Goal: Information Seeking & Learning: Check status

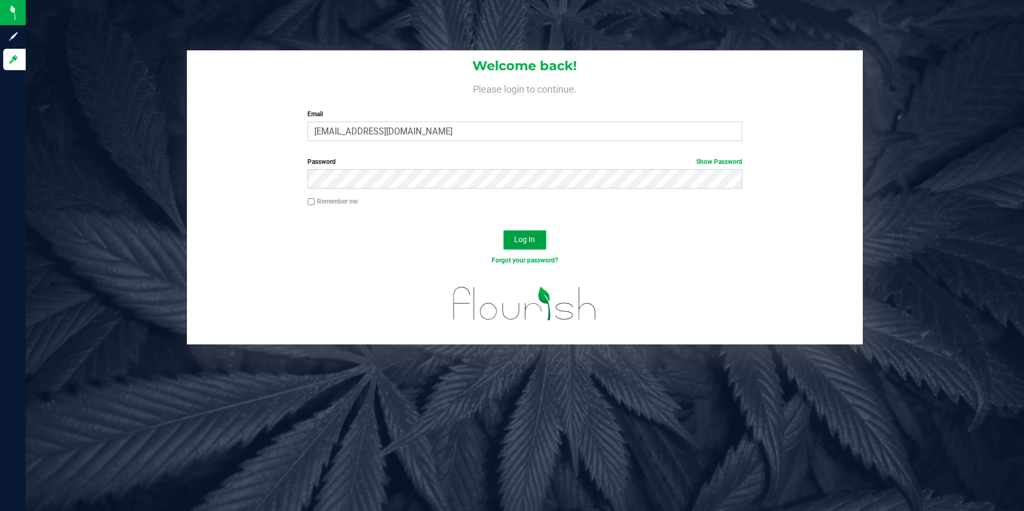
click at [530, 238] on span "Log In" at bounding box center [524, 239] width 21 height 9
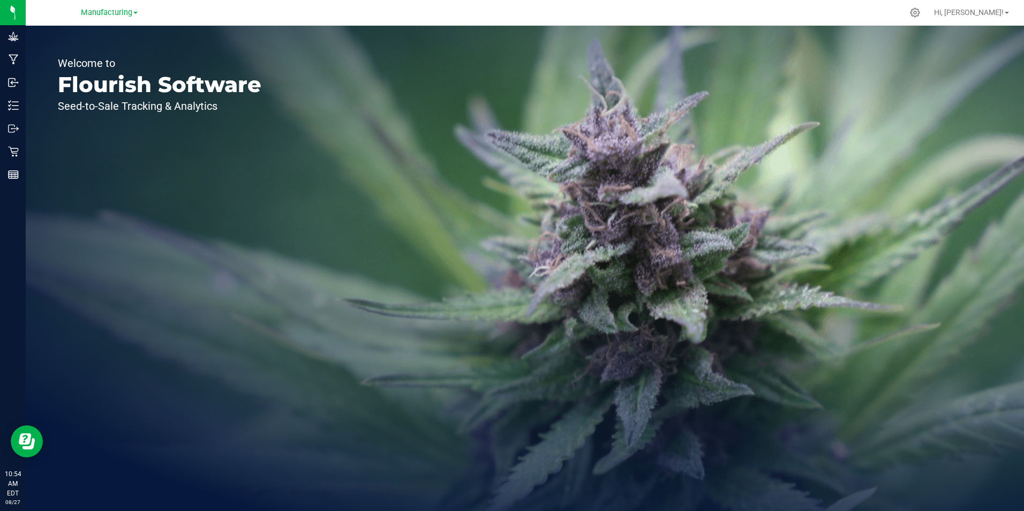
click at [134, 14] on span at bounding box center [135, 13] width 4 height 2
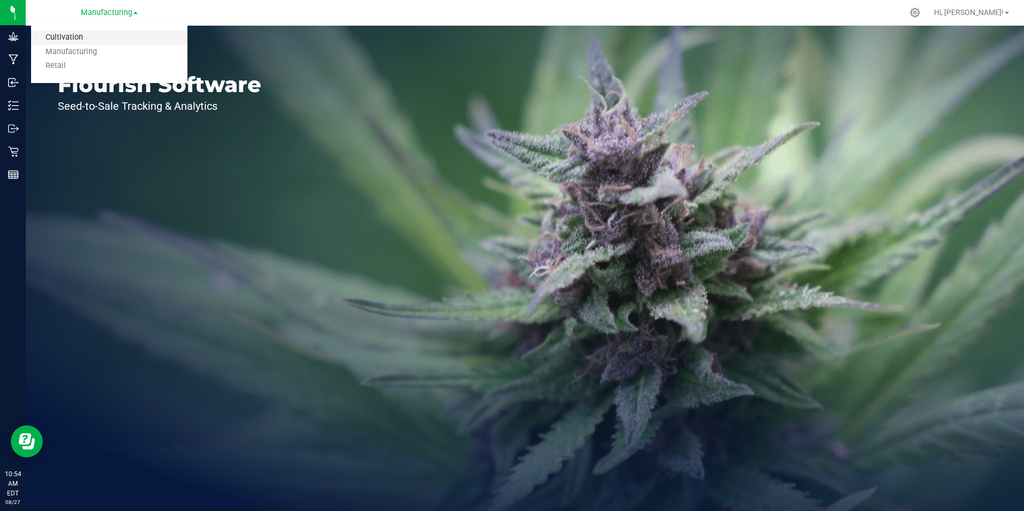
click at [89, 37] on link "Cultivation" at bounding box center [109, 38] width 156 height 14
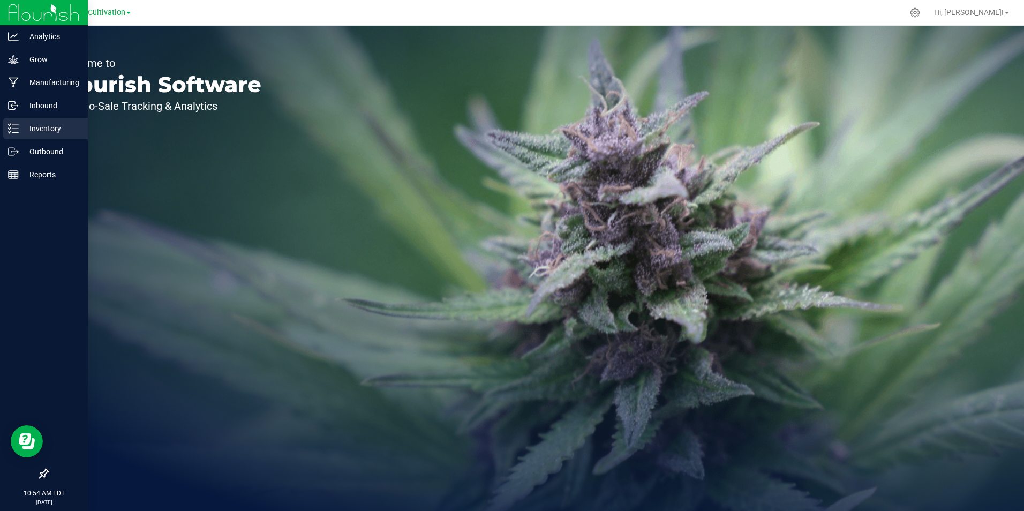
click at [19, 125] on p "Inventory" at bounding box center [51, 128] width 64 height 13
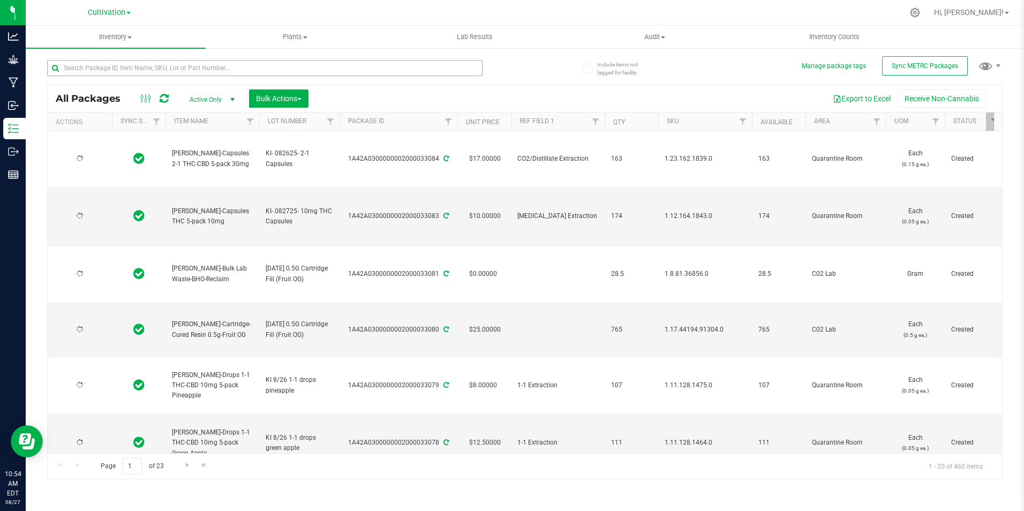
type input "[DATE]"
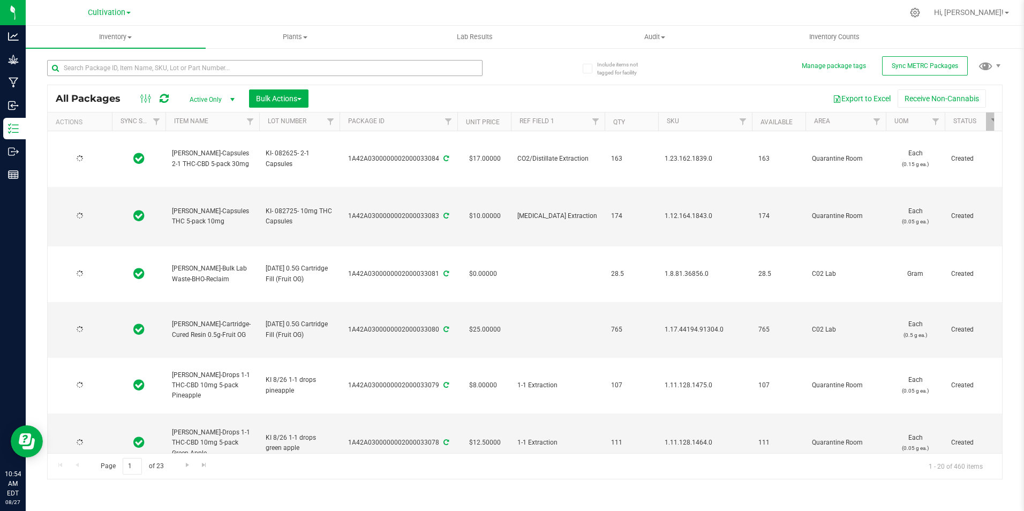
type input "[DATE]"
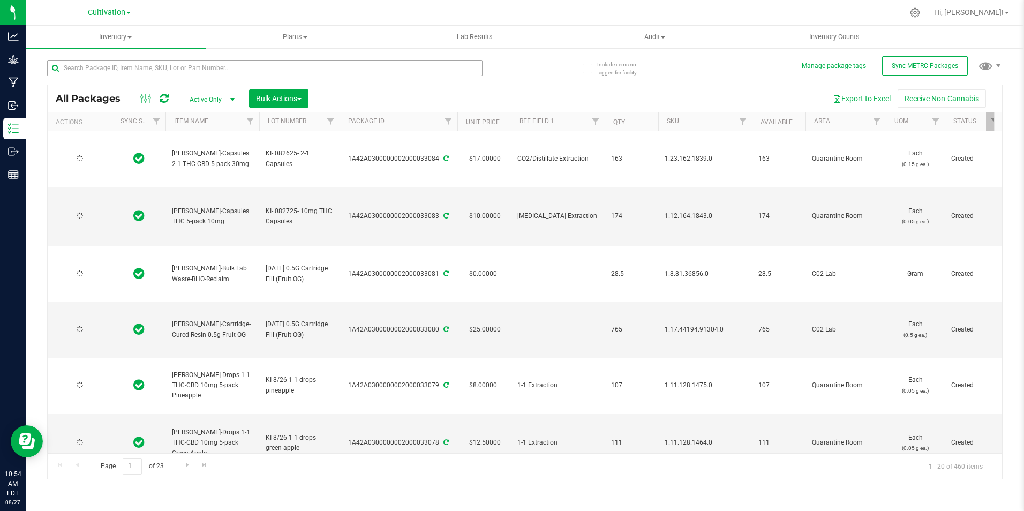
type input "[DATE]"
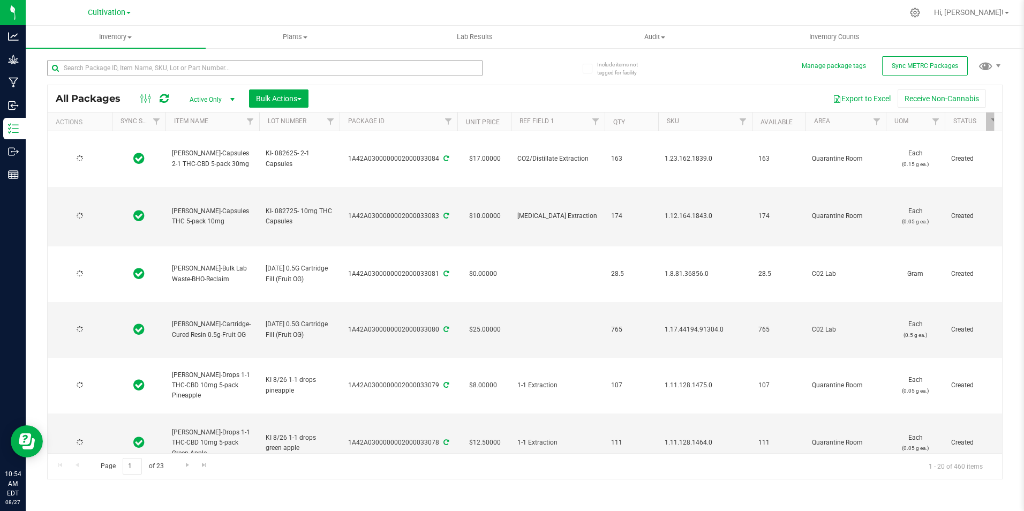
type input "[DATE]"
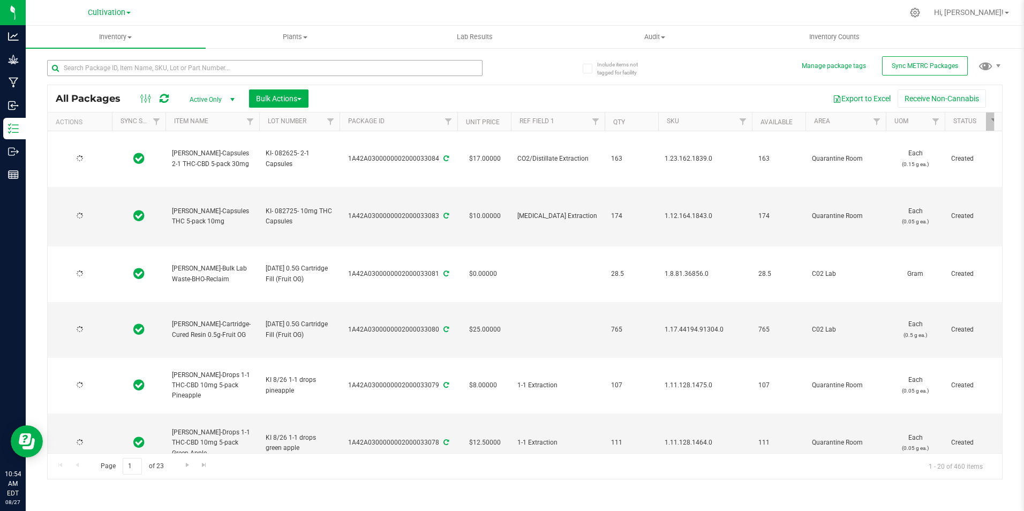
type input "[DATE]"
click at [140, 69] on input "text" at bounding box center [265, 68] width 436 height 16
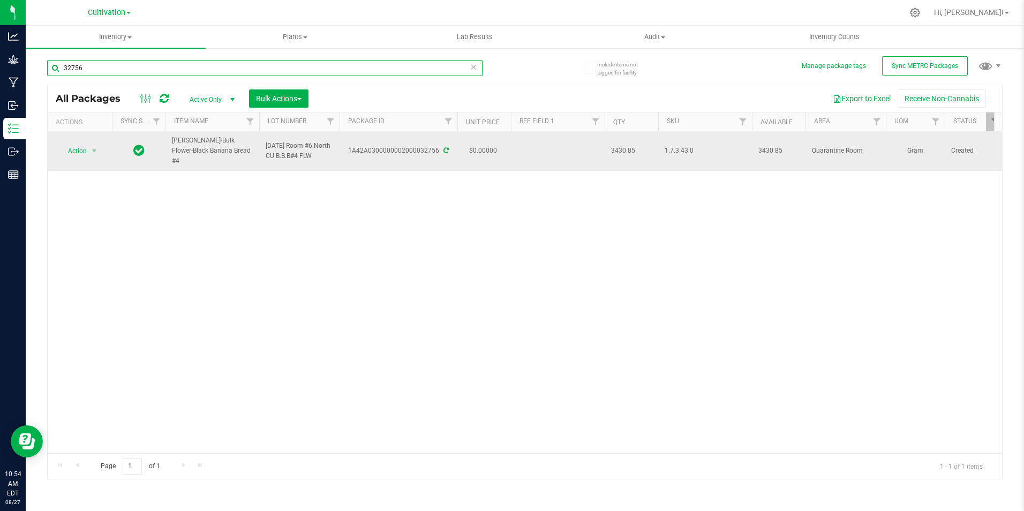
type input "32756"
drag, startPoint x: 230, startPoint y: 152, endPoint x: 170, endPoint y: 142, distance: 60.8
click at [170, 142] on td "[PERSON_NAME]-Bulk Flower-Black Banana Bread #4" at bounding box center [213, 151] width 94 height 40
copy span "[PERSON_NAME]-Bulk Flower-Black Banana Bread #4"
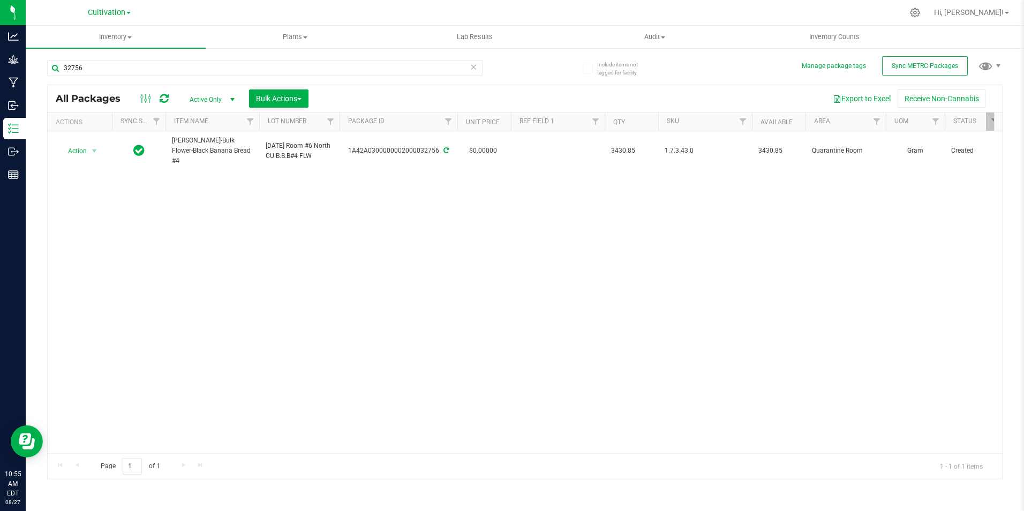
drag, startPoint x: 444, startPoint y: 151, endPoint x: 361, endPoint y: 232, distance: 116.3
click at [444, 151] on icon at bounding box center [446, 150] width 5 height 6
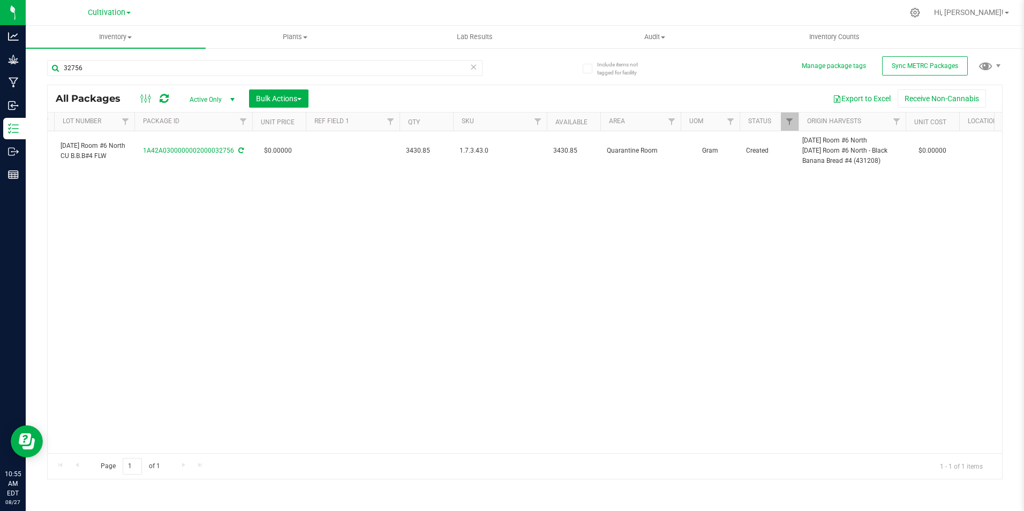
scroll to position [0, 199]
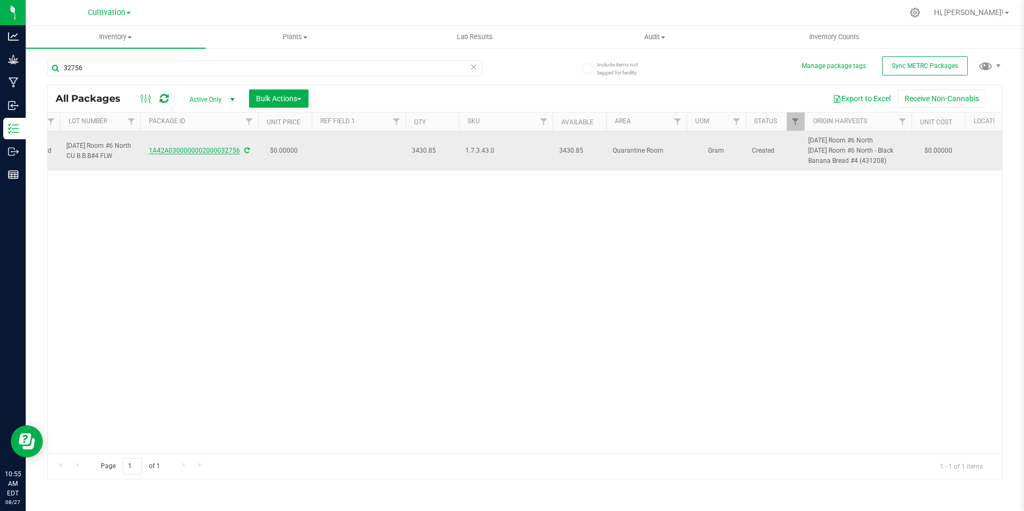
click at [224, 148] on link "1A42A0300000002000032756" at bounding box center [194, 150] width 91 height 7
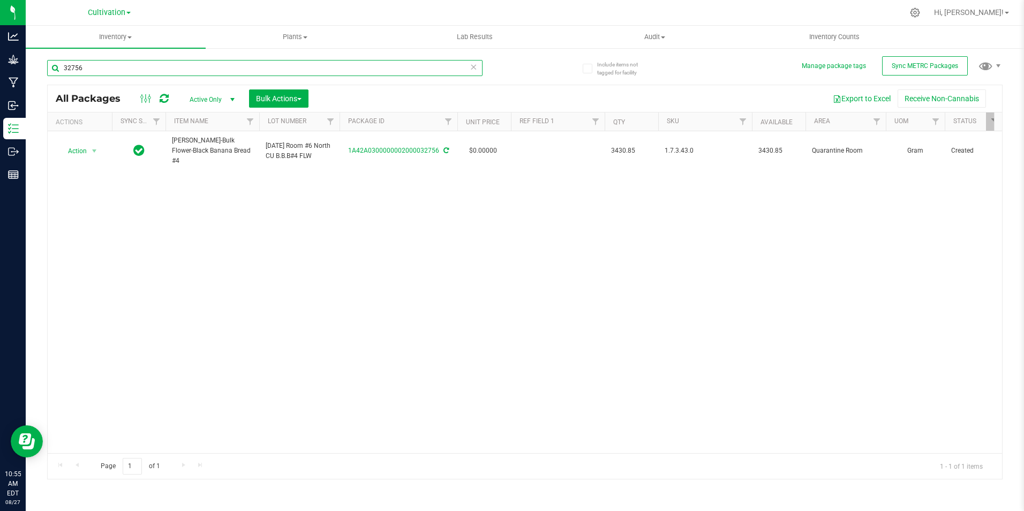
click at [142, 63] on input "32756" at bounding box center [265, 68] width 436 height 16
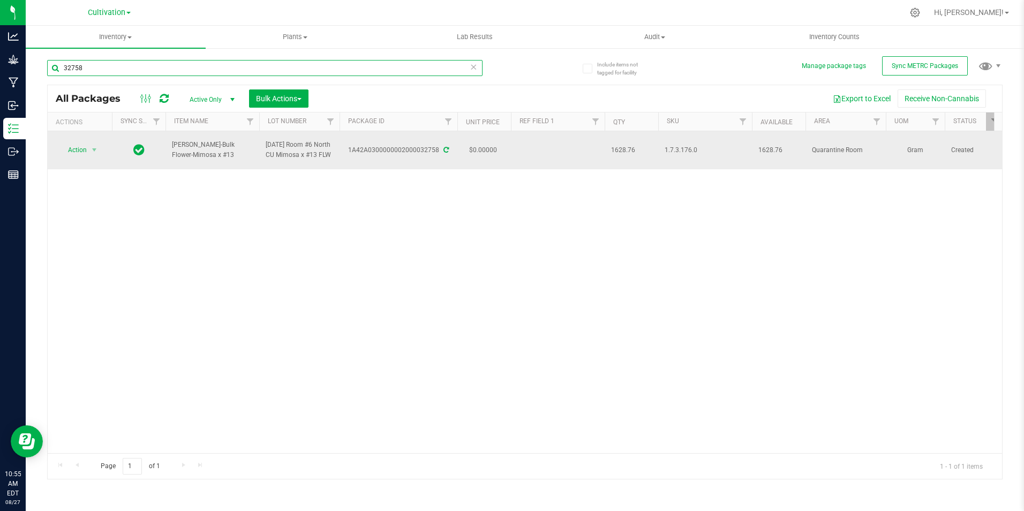
type input "32758"
drag, startPoint x: 194, startPoint y: 155, endPoint x: 171, endPoint y: 149, distance: 24.3
click at [171, 149] on td "[PERSON_NAME]-Bulk Flower-Mimosa x #13" at bounding box center [213, 150] width 94 height 38
drag, startPoint x: 171, startPoint y: 149, endPoint x: 199, endPoint y: 145, distance: 28.8
copy span "[PERSON_NAME]-Bulk Flower-Mimosa x #13"
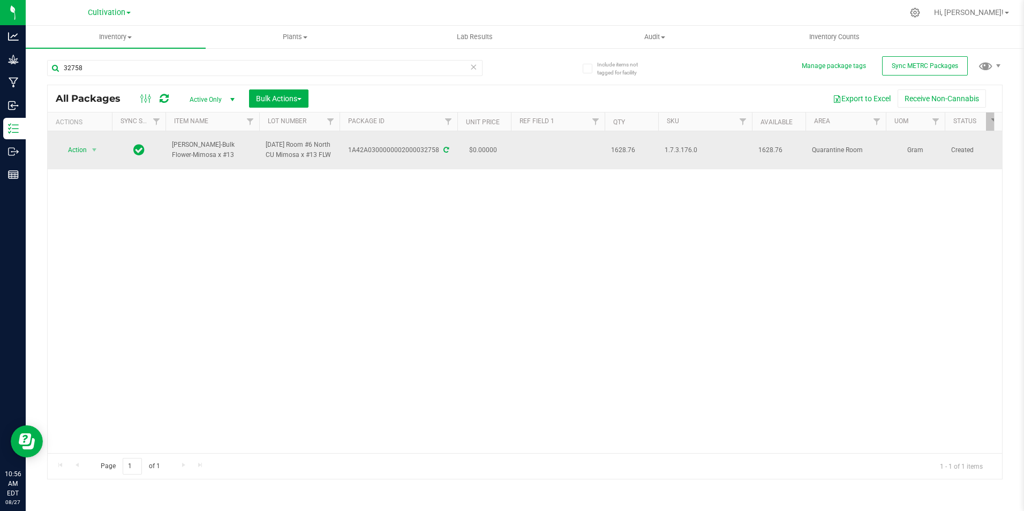
click at [446, 147] on icon at bounding box center [446, 150] width 5 height 6
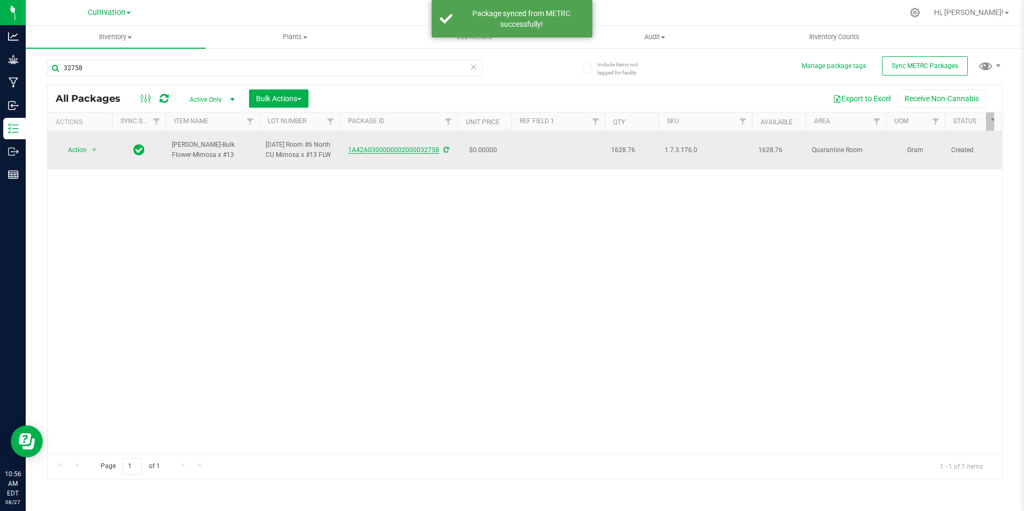
click at [397, 150] on link "1A42A0300000002000032758" at bounding box center [393, 149] width 91 height 7
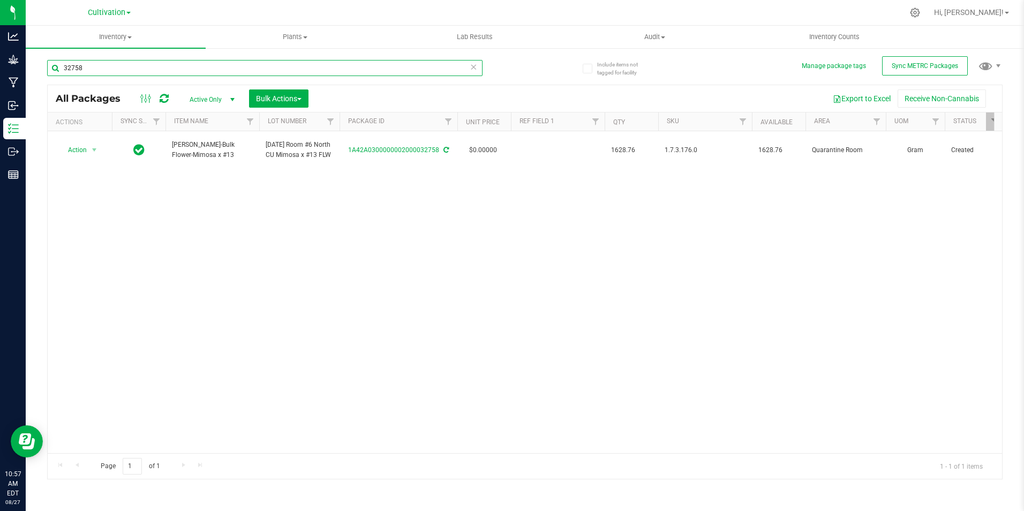
click at [124, 67] on input "32758" at bounding box center [265, 68] width 436 height 16
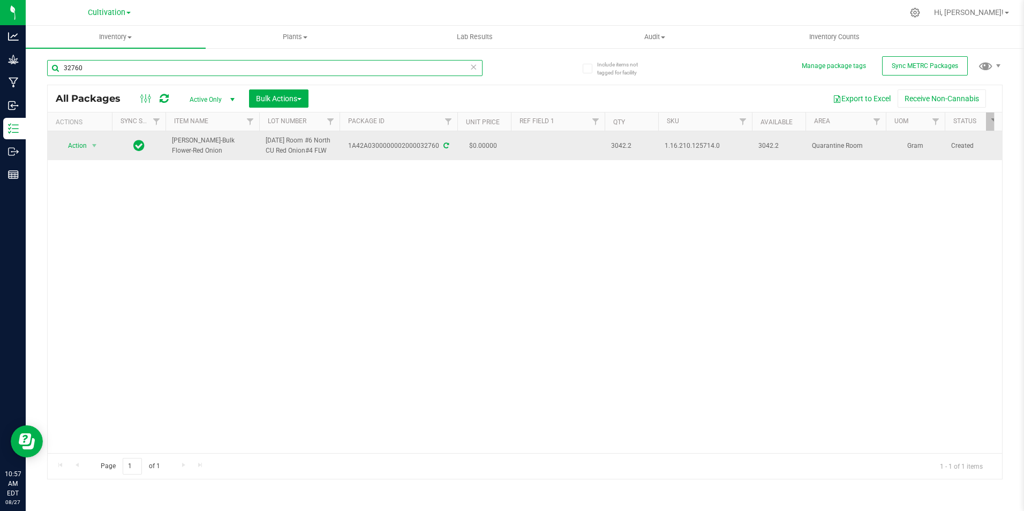
type input "32760"
drag, startPoint x: 193, startPoint y: 157, endPoint x: 166, endPoint y: 147, distance: 29.2
click at [166, 147] on td "[PERSON_NAME]-Bulk Flower-Red Onion" at bounding box center [213, 145] width 94 height 29
copy span "[PERSON_NAME]-Bulk Flower-Red Onion"
click at [444, 149] on icon at bounding box center [446, 145] width 5 height 6
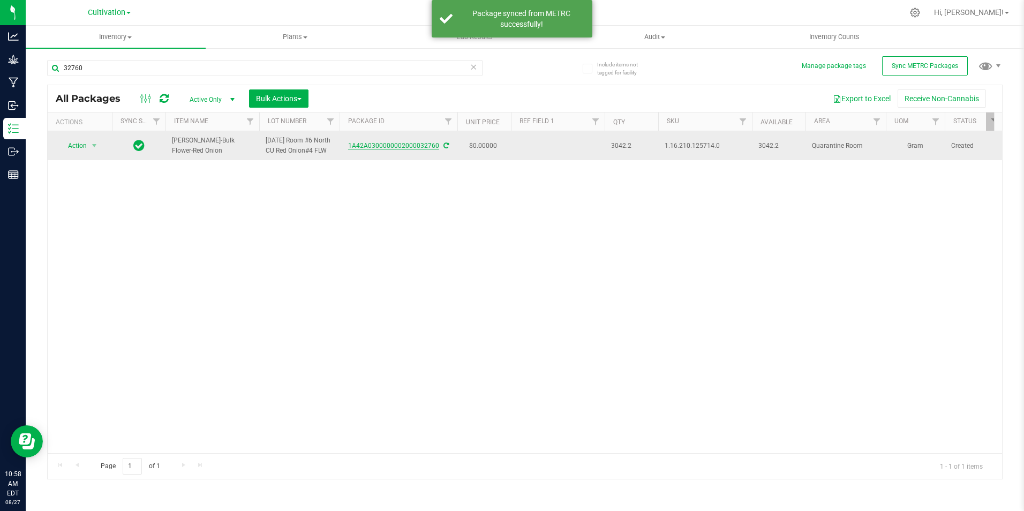
click at [399, 149] on link "1A42A0300000002000032760" at bounding box center [393, 145] width 91 height 7
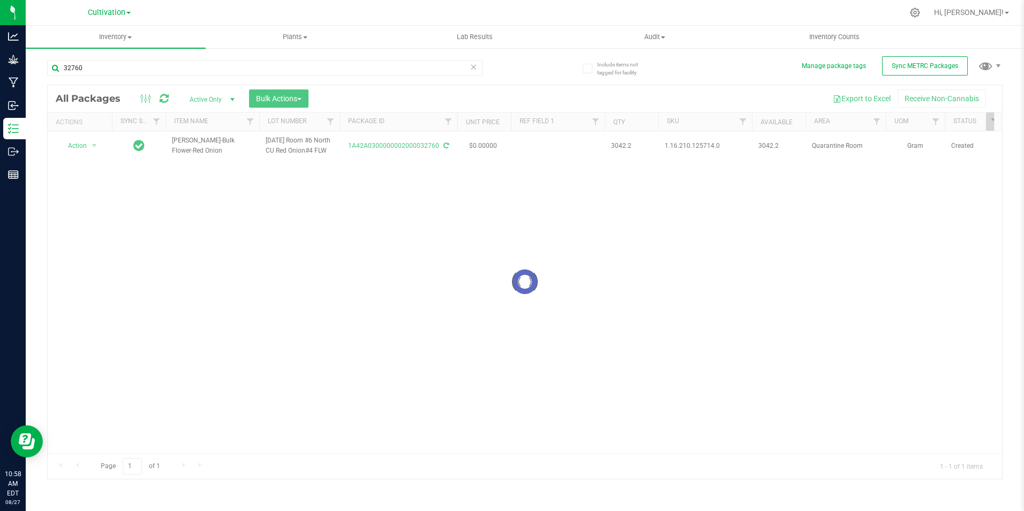
click at [400, 12] on div at bounding box center [547, 12] width 711 height 21
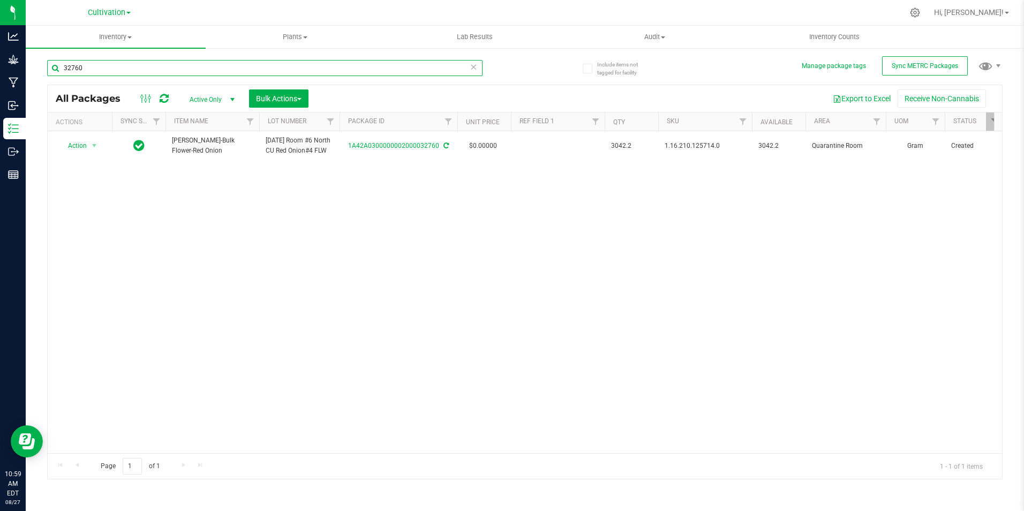
click at [162, 71] on input "32760" at bounding box center [265, 68] width 436 height 16
type input "32762"
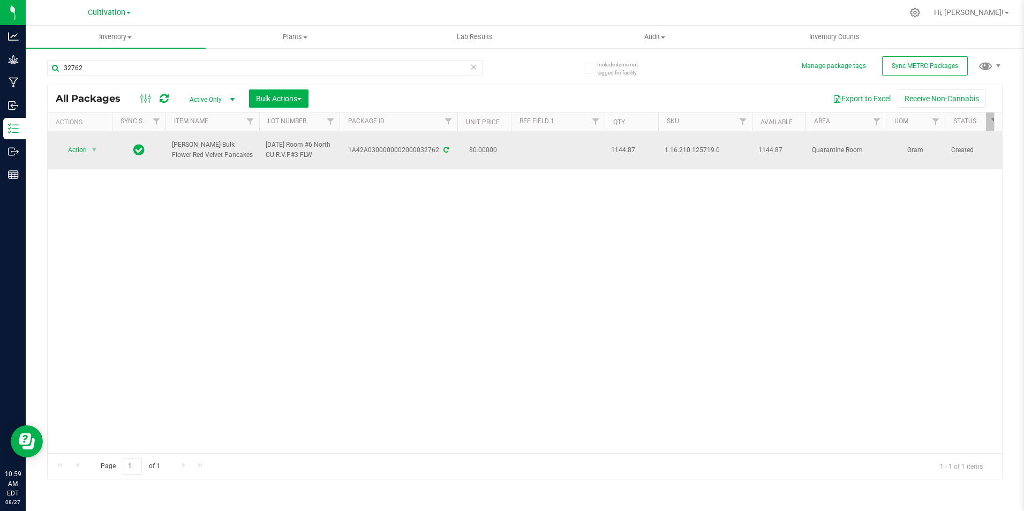
drag, startPoint x: 224, startPoint y: 155, endPoint x: 164, endPoint y: 146, distance: 60.7
copy tr "[PERSON_NAME]-Bulk Flower-Red Velvet Pancakes"
click at [444, 151] on icon at bounding box center [446, 150] width 5 height 6
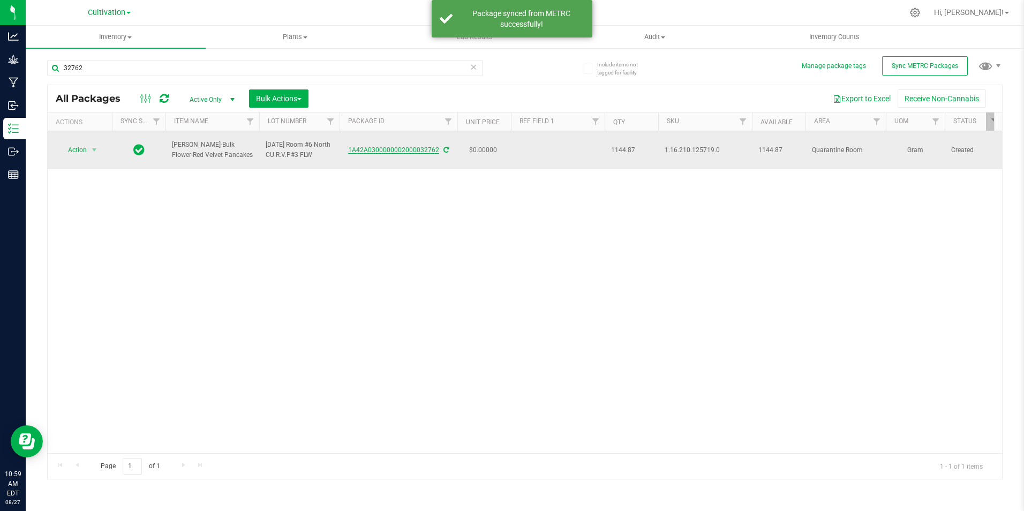
click at [408, 147] on link "1A42A0300000002000032762" at bounding box center [393, 149] width 91 height 7
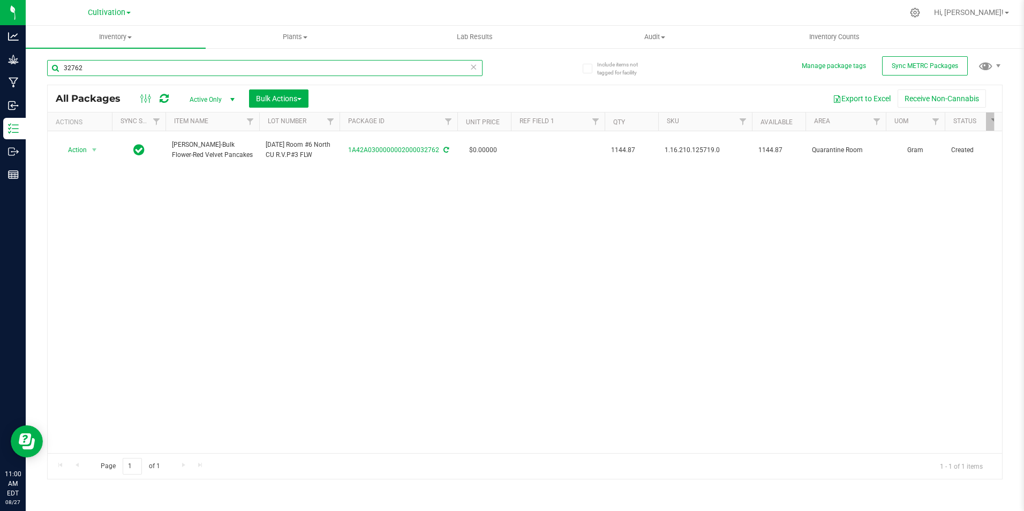
click at [119, 69] on input "32762" at bounding box center [265, 68] width 436 height 16
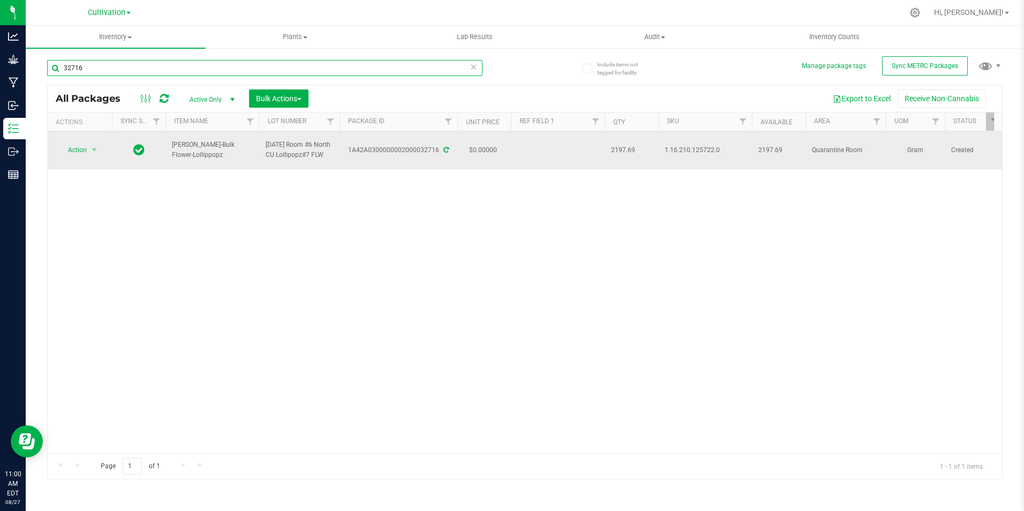
type input "32716"
drag, startPoint x: 211, startPoint y: 155, endPoint x: 168, endPoint y: 156, distance: 42.3
click at [168, 156] on td "[PERSON_NAME]-Bulk Flower-Lollippopz" at bounding box center [213, 150] width 94 height 38
copy span "[PERSON_NAME]-Bulk Flower-Lollippopz"
click at [444, 147] on icon at bounding box center [446, 150] width 5 height 6
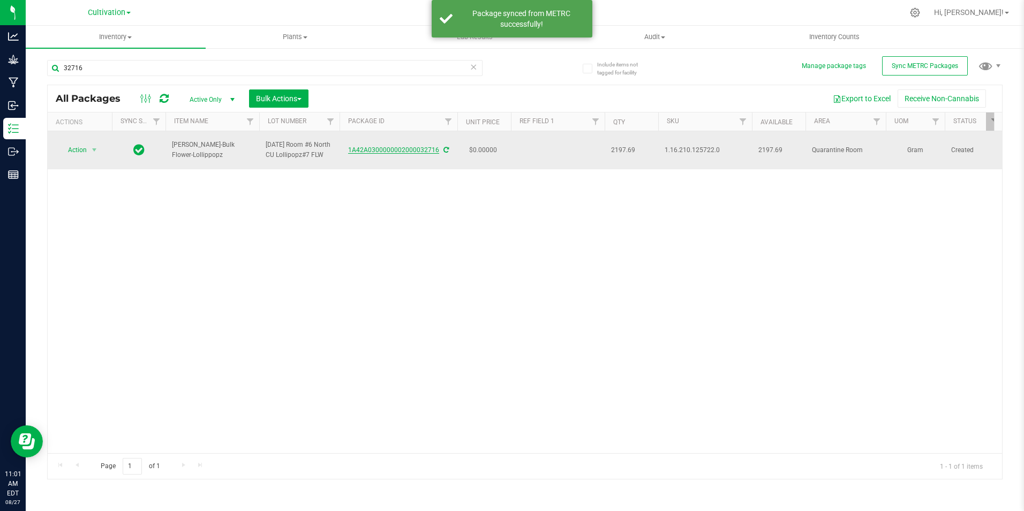
click at [398, 152] on link "1A42A0300000002000032716" at bounding box center [393, 149] width 91 height 7
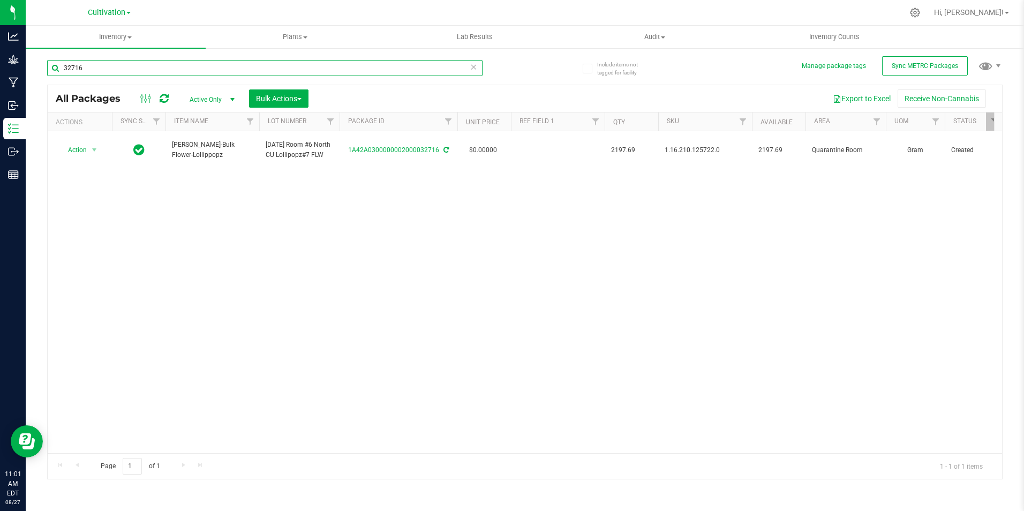
click at [146, 62] on input "32716" at bounding box center [265, 68] width 436 height 16
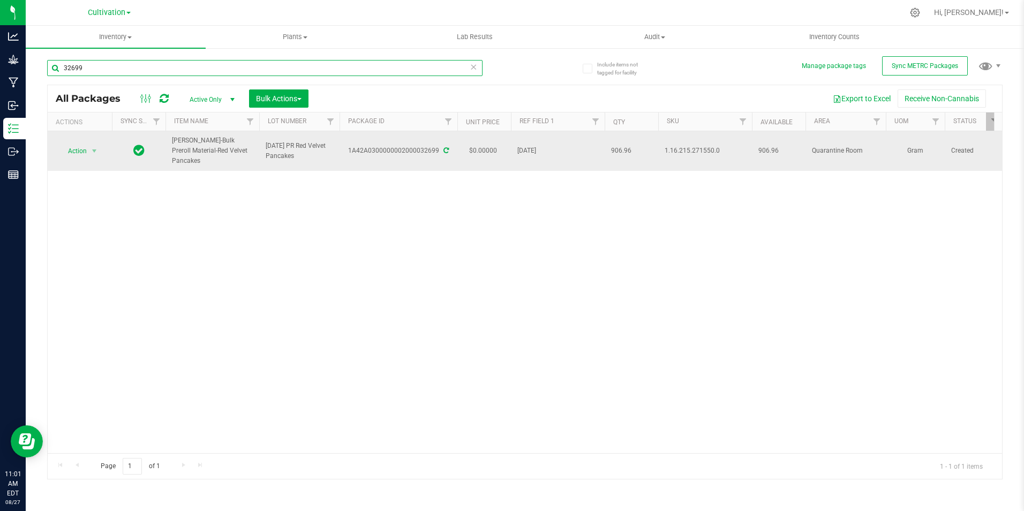
type input "32699"
drag, startPoint x: 243, startPoint y: 152, endPoint x: 167, endPoint y: 155, distance: 75.6
click at [167, 155] on td "[PERSON_NAME]-Bulk Preroll Material-Red Velvet Pancakes" at bounding box center [213, 151] width 94 height 40
copy span "[PERSON_NAME]-Bulk Preroll Material-Red Velvet Pancakes"
click at [446, 149] on icon at bounding box center [446, 150] width 5 height 6
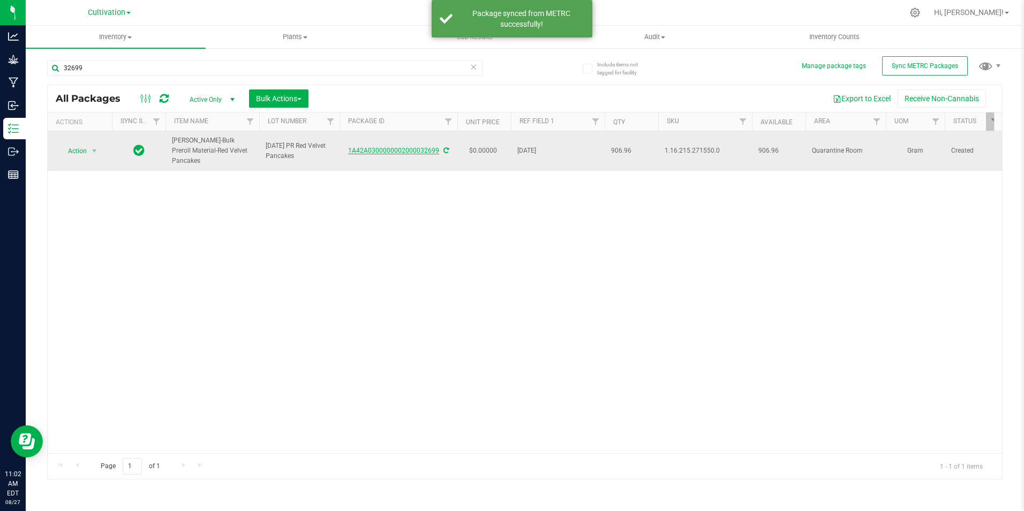
click at [399, 152] on link "1A42A0300000002000032699" at bounding box center [393, 150] width 91 height 7
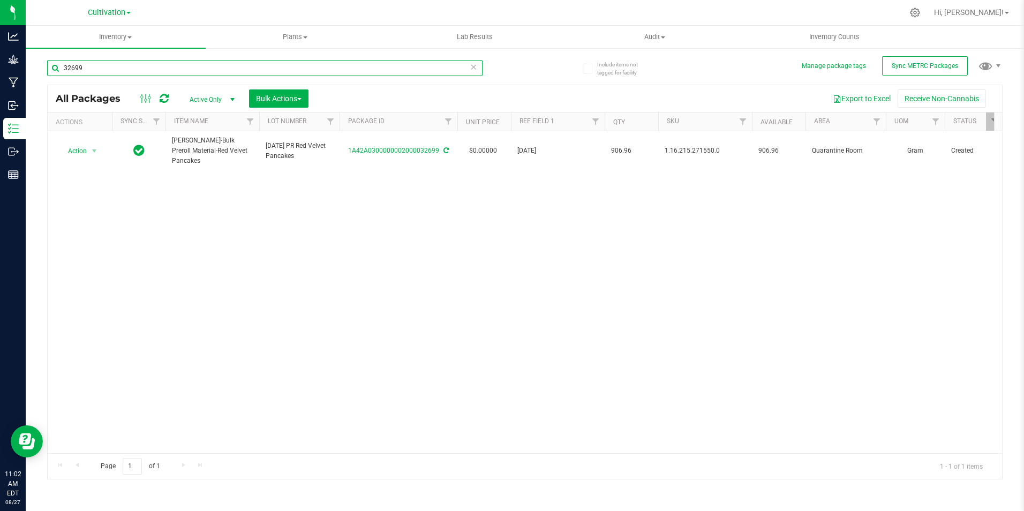
click at [121, 63] on input "32699" at bounding box center [265, 68] width 436 height 16
type input "32700"
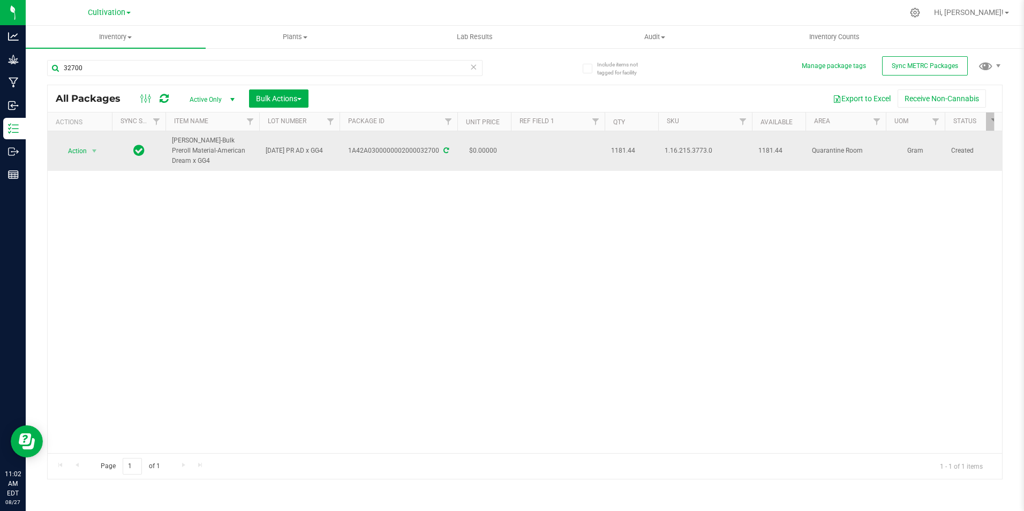
drag, startPoint x: 239, startPoint y: 152, endPoint x: 175, endPoint y: 143, distance: 64.9
click at [173, 144] on span "[PERSON_NAME]-Bulk Preroll Material-American Dream x GG4" at bounding box center [212, 151] width 81 height 31
copy span "[PERSON_NAME]-Bulk Preroll Material-American Dream x GG4"
click at [448, 146] on div "1A42A0300000002000032700" at bounding box center [398, 151] width 121 height 10
click at [444, 147] on icon at bounding box center [446, 150] width 5 height 6
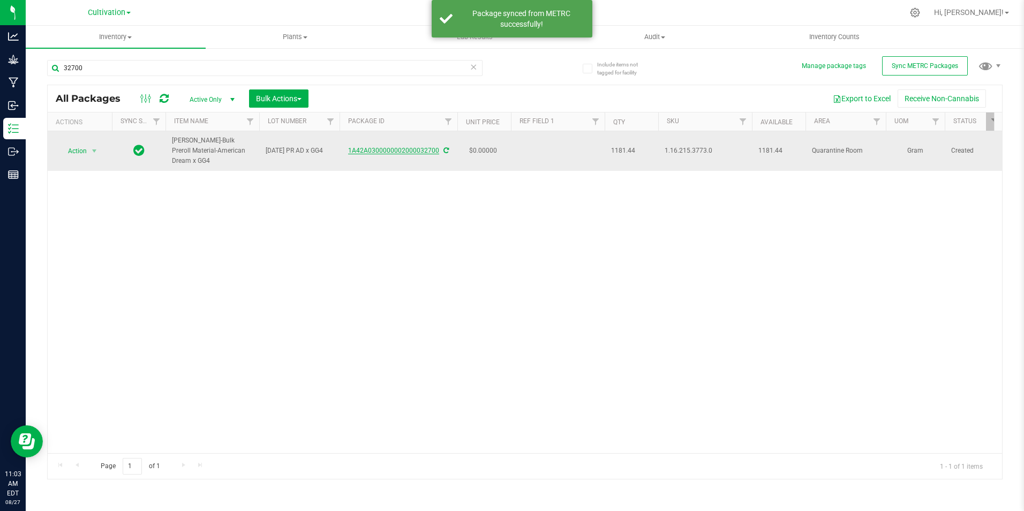
click at [391, 147] on link "1A42A0300000002000032700" at bounding box center [393, 150] width 91 height 7
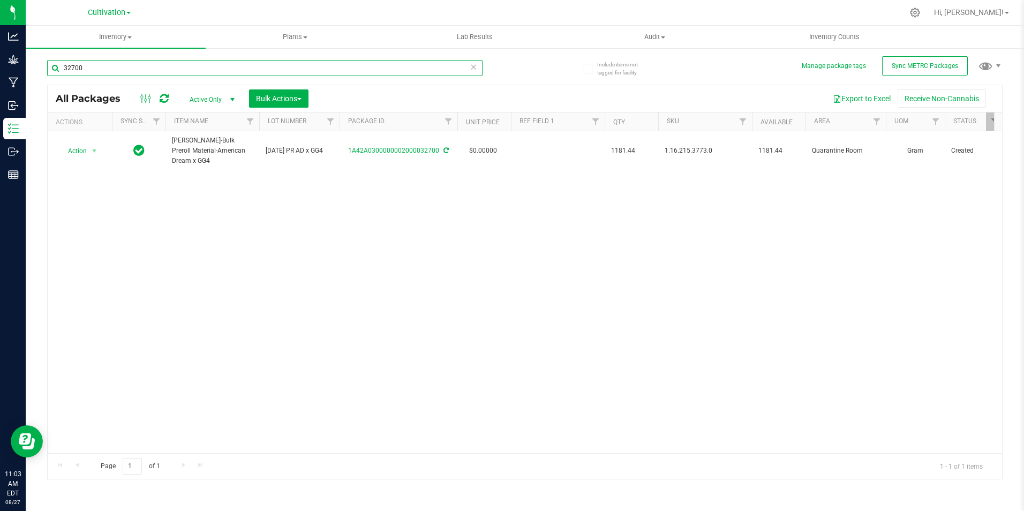
click at [137, 66] on input "32700" at bounding box center [265, 68] width 436 height 16
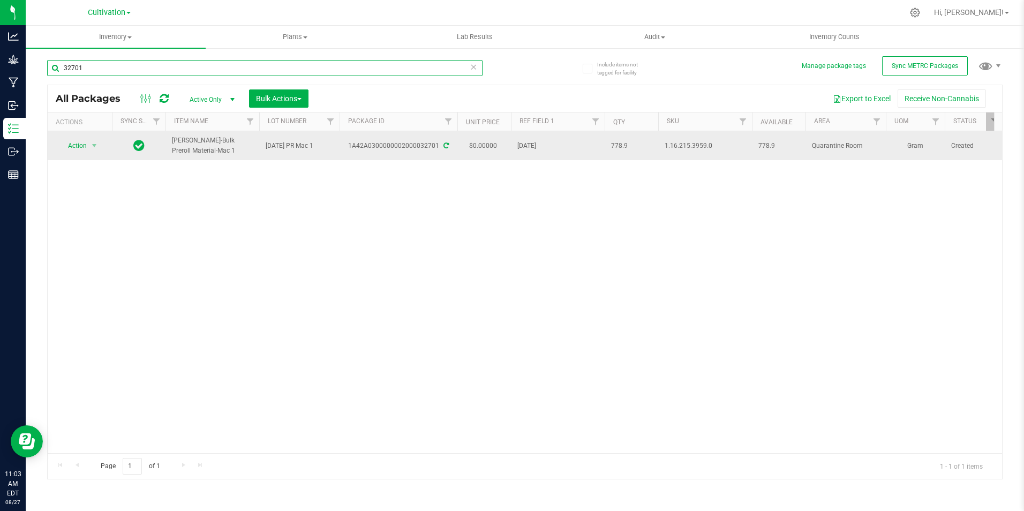
type input "32701"
drag, startPoint x: 199, startPoint y: 151, endPoint x: 165, endPoint y: 149, distance: 33.8
copy tr "[PERSON_NAME]-Bulk Preroll Material-Mac 1"
click at [444, 145] on icon at bounding box center [446, 145] width 5 height 6
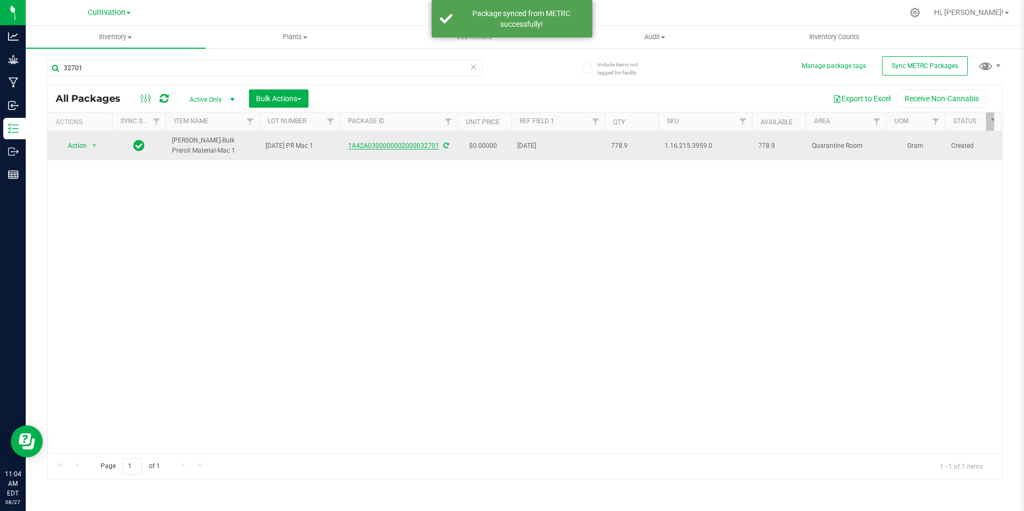
click at [393, 142] on link "1A42A0300000002000032701" at bounding box center [393, 145] width 91 height 7
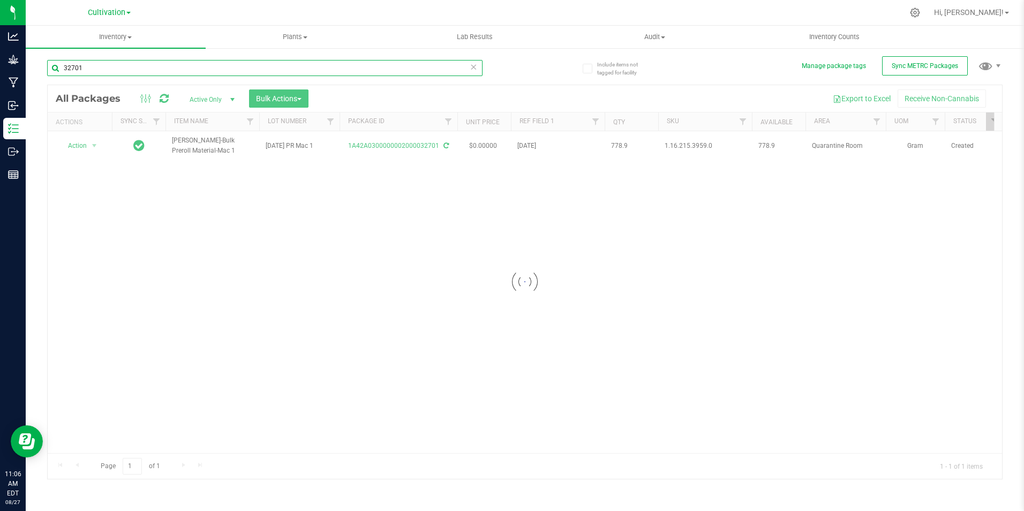
click at [111, 72] on input "32701" at bounding box center [265, 68] width 436 height 16
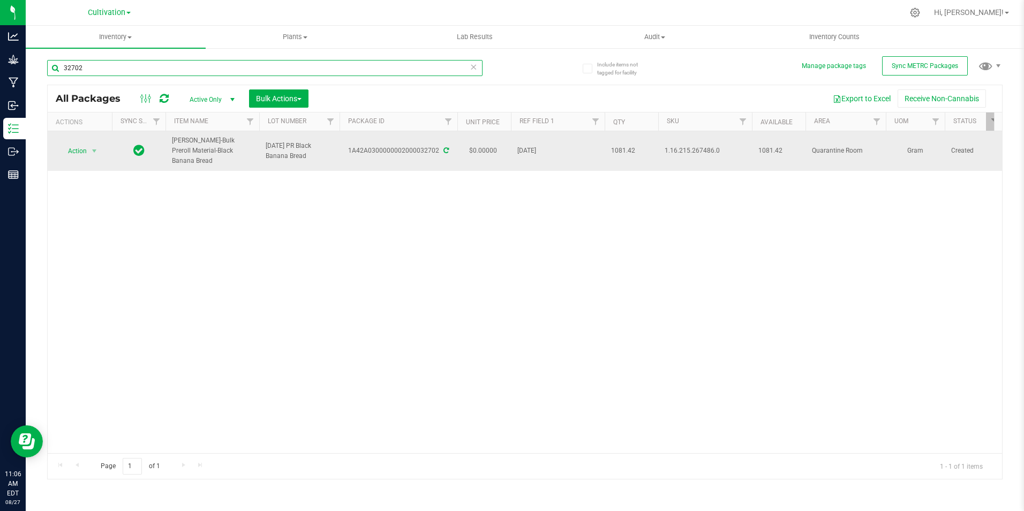
type input "32702"
drag, startPoint x: 235, startPoint y: 150, endPoint x: 166, endPoint y: 148, distance: 68.6
click at [166, 148] on td "[PERSON_NAME]-Bulk Preroll Material-Black Banana Bread" at bounding box center [213, 151] width 94 height 40
copy span "[PERSON_NAME]-Bulk Preroll Material-Black Banana Bread"
click at [444, 147] on icon at bounding box center [446, 150] width 5 height 6
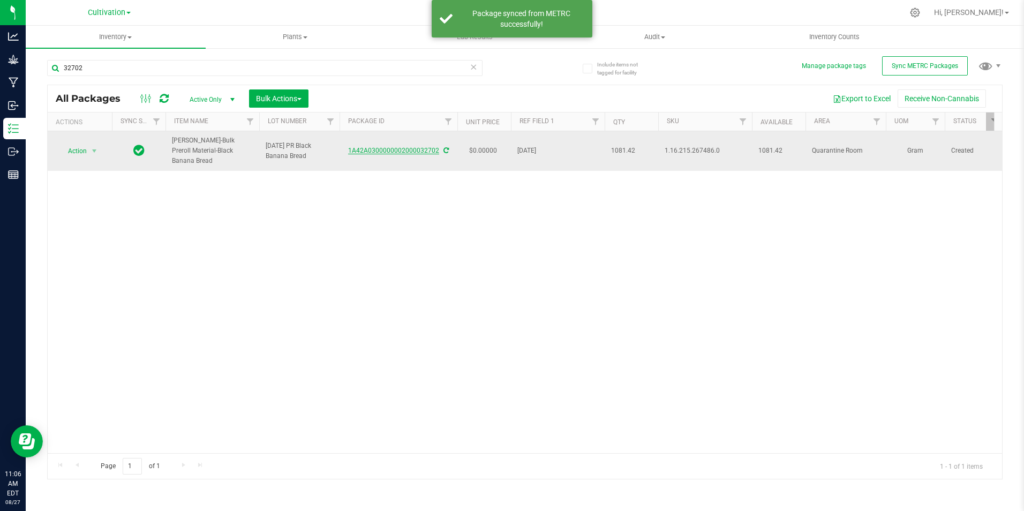
click at [393, 147] on link "1A42A0300000002000032702" at bounding box center [393, 150] width 91 height 7
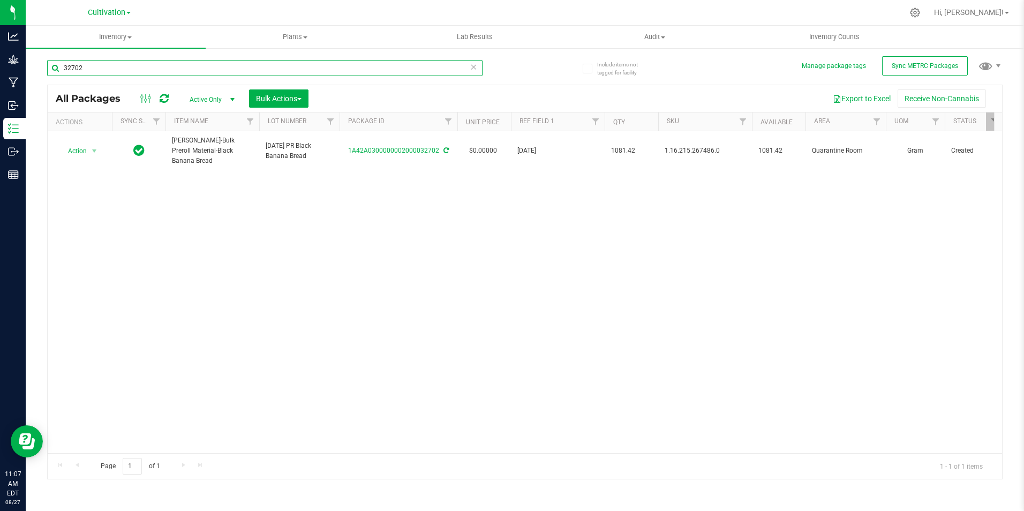
click at [88, 66] on input "32702" at bounding box center [265, 68] width 436 height 16
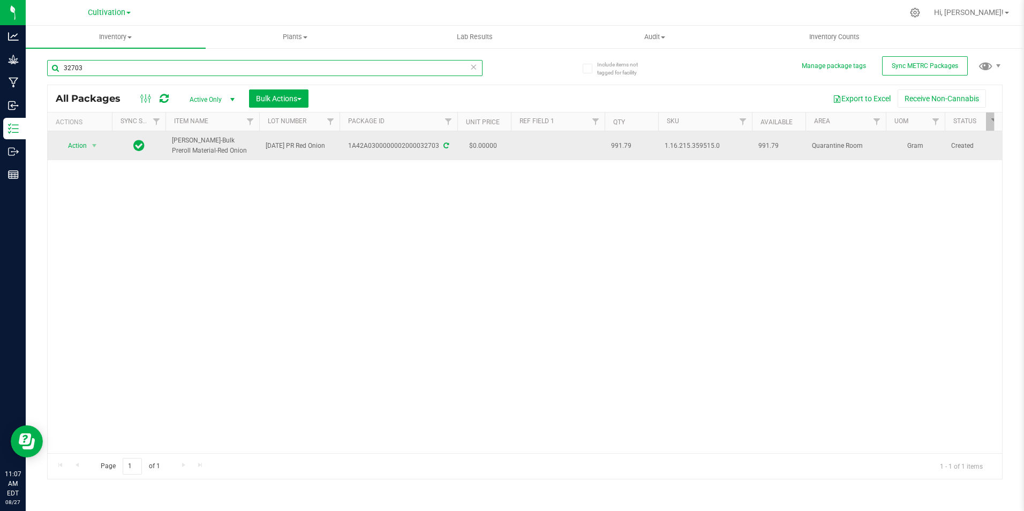
type input "32703"
drag, startPoint x: 208, startPoint y: 148, endPoint x: 170, endPoint y: 148, distance: 37.5
click at [170, 148] on td "[PERSON_NAME]-Bulk Preroll Material-Red Onion" at bounding box center [213, 145] width 94 height 29
copy span "[PERSON_NAME]-Bulk Preroll Material-Red Onion"
click at [444, 146] on icon at bounding box center [446, 145] width 5 height 6
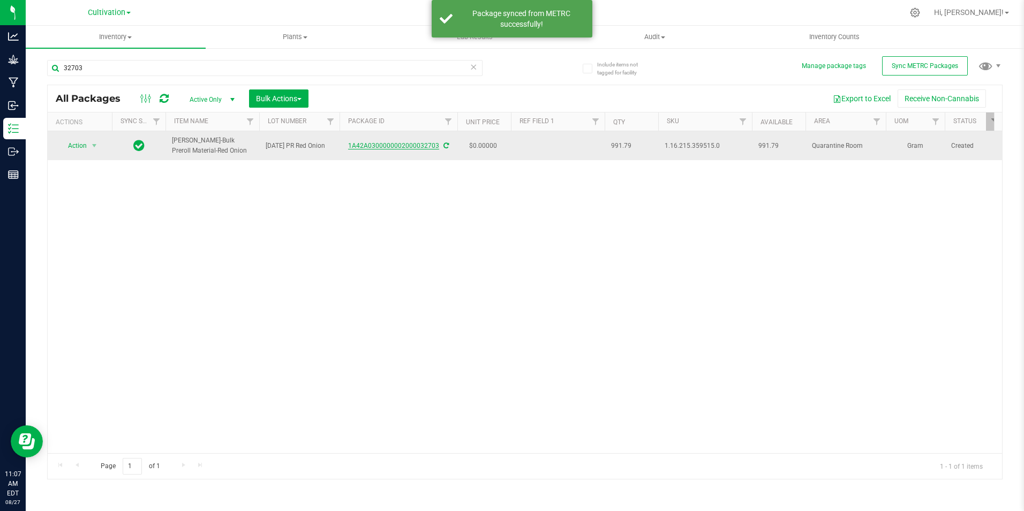
click at [401, 142] on link "1A42A0300000002000032703" at bounding box center [393, 145] width 91 height 7
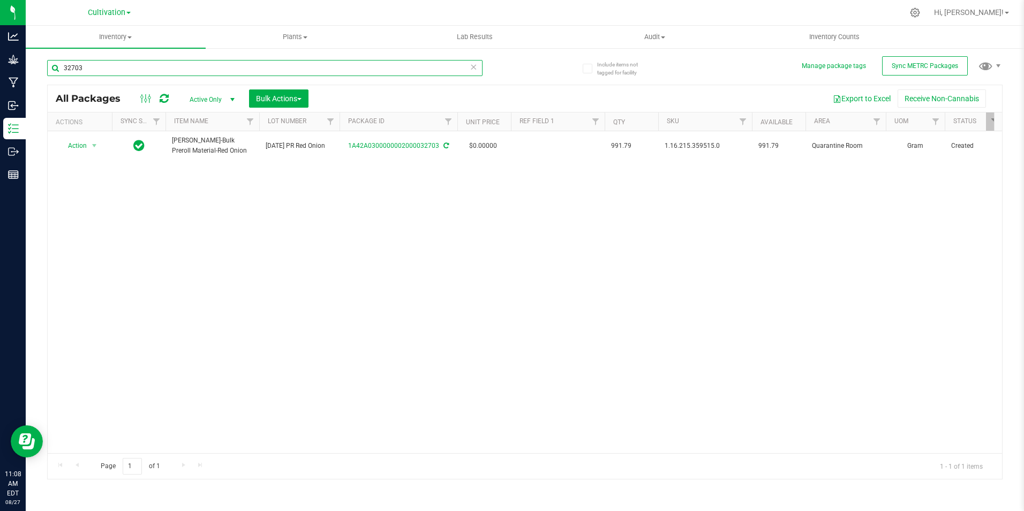
click at [100, 73] on input "32703" at bounding box center [265, 68] width 436 height 16
type input "32704"
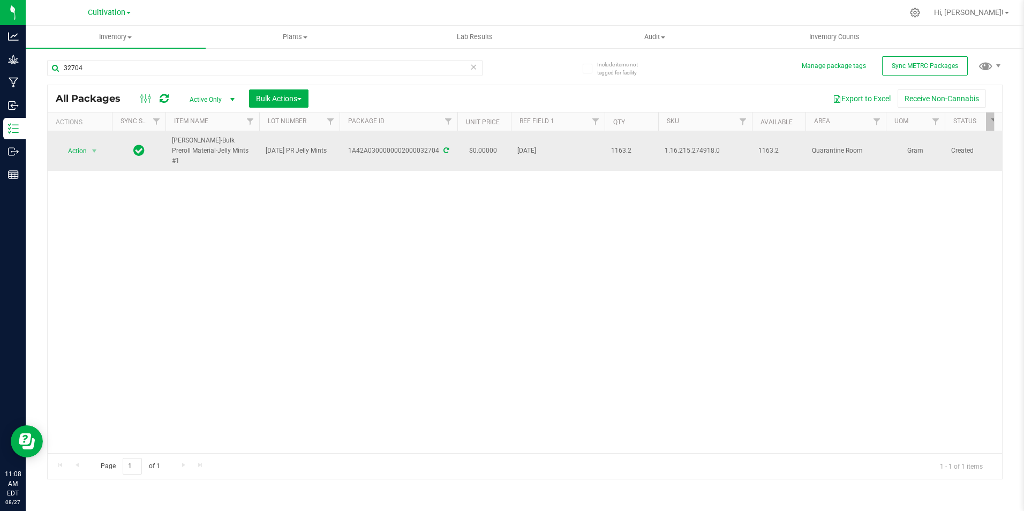
drag, startPoint x: 215, startPoint y: 151, endPoint x: 174, endPoint y: 140, distance: 43.3
click at [174, 140] on span "[PERSON_NAME]-Bulk Preroll Material-Jelly Mints #1" at bounding box center [212, 151] width 81 height 31
click at [445, 147] on icon at bounding box center [446, 150] width 5 height 6
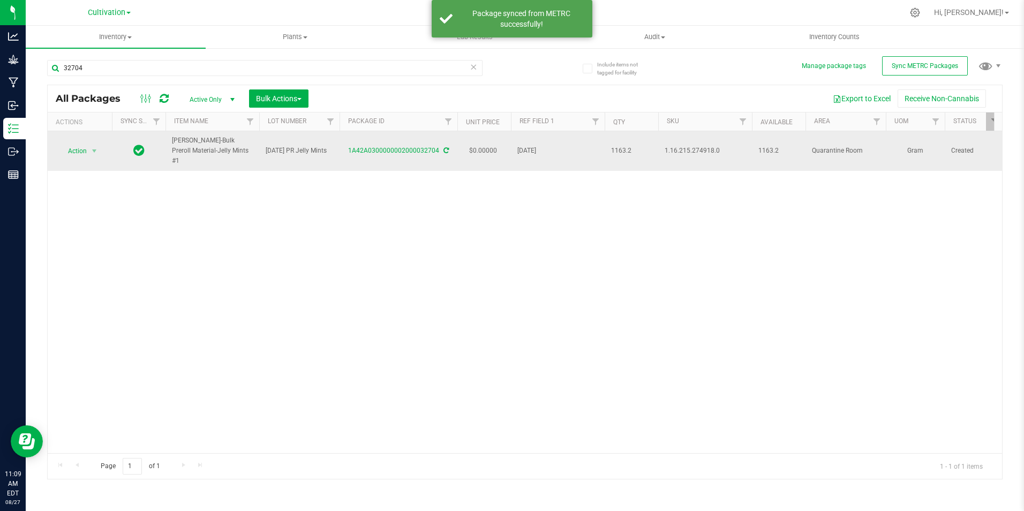
click at [389, 149] on div "1A42A0300000002000032704" at bounding box center [398, 151] width 121 height 10
click at [389, 148] on link "1A42A0300000002000032704" at bounding box center [393, 150] width 91 height 7
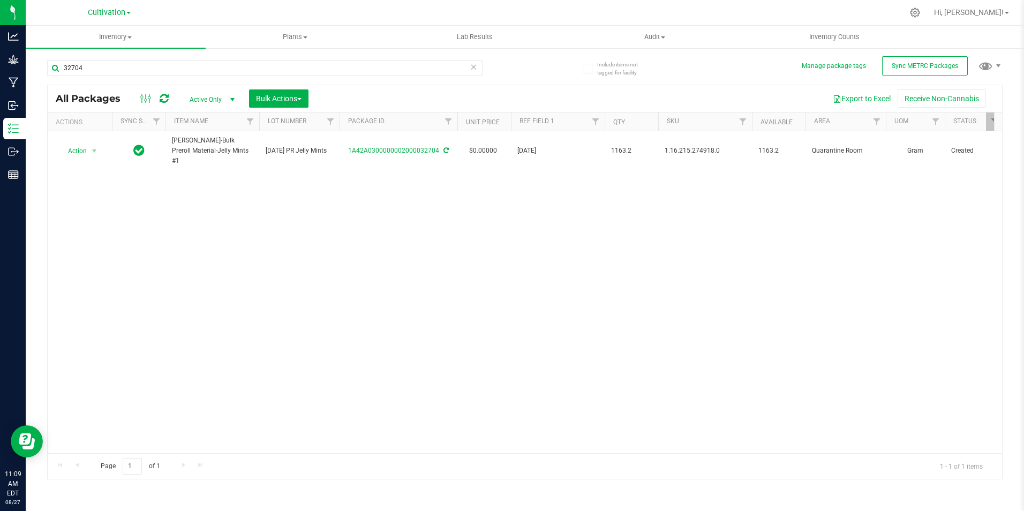
click at [213, 11] on div at bounding box center [547, 12] width 711 height 21
click at [92, 71] on input "32704" at bounding box center [265, 68] width 436 height 16
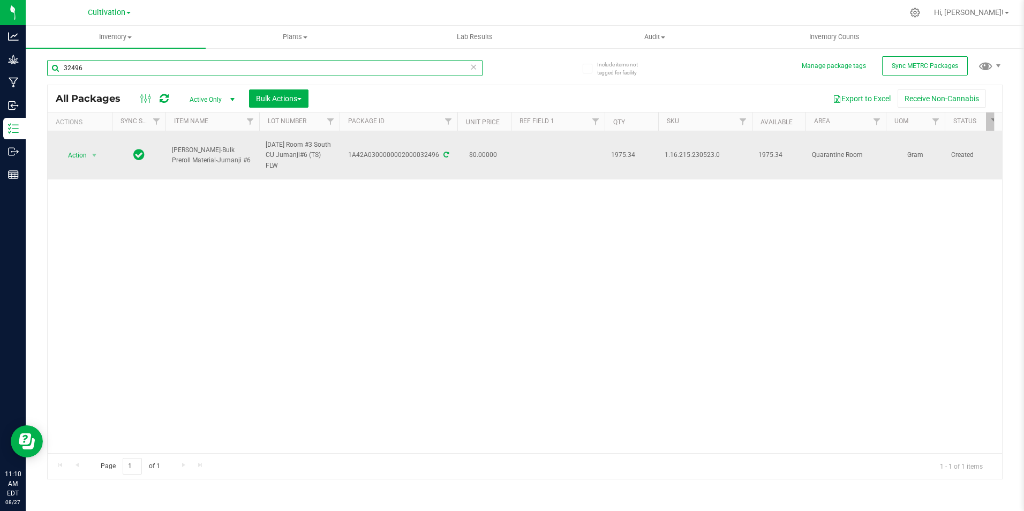
type input "32496"
drag, startPoint x: 207, startPoint y: 161, endPoint x: 171, endPoint y: 151, distance: 36.8
click at [171, 151] on td "[PERSON_NAME]-Bulk Preroll Material-Jumanji #6" at bounding box center [213, 155] width 94 height 48
click at [444, 154] on icon at bounding box center [446, 155] width 5 height 6
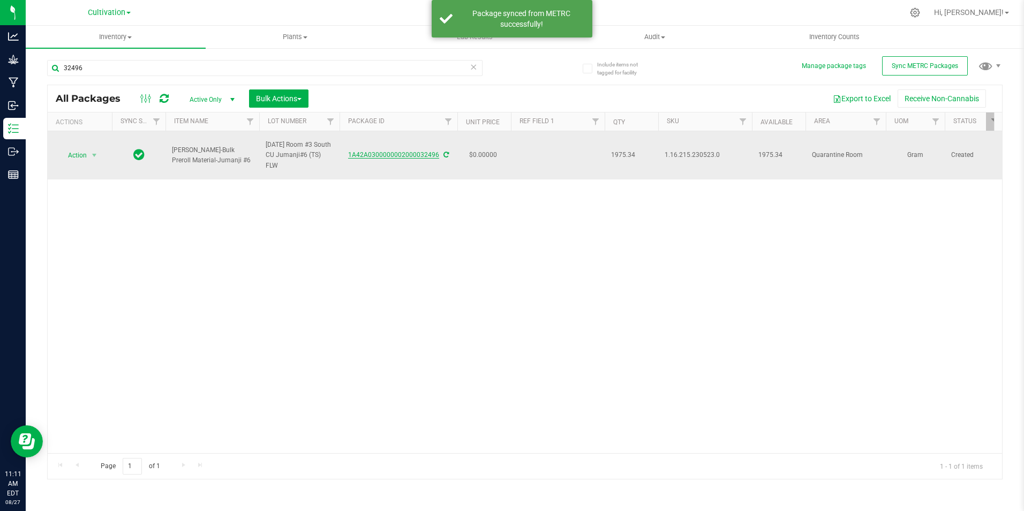
click at [418, 153] on link "1A42A0300000002000032496" at bounding box center [393, 154] width 91 height 7
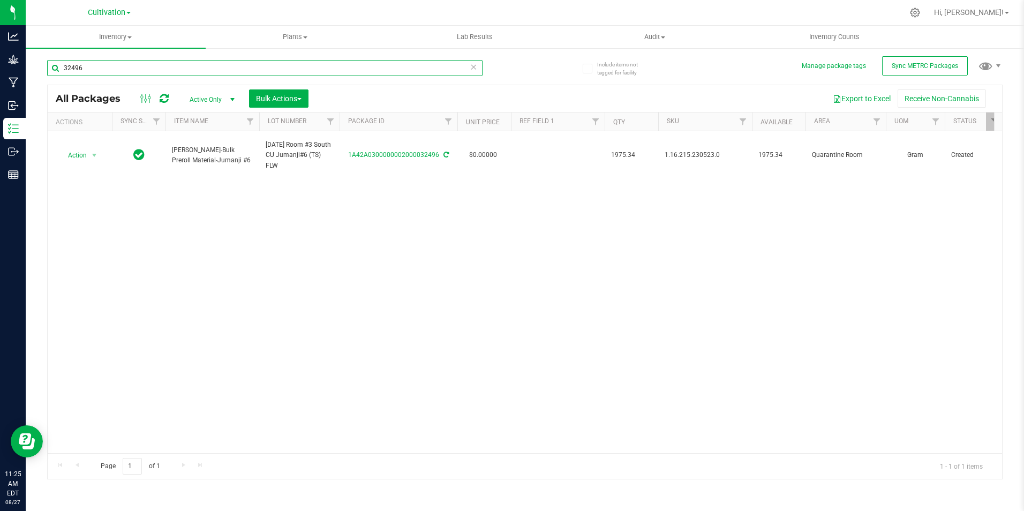
drag, startPoint x: 115, startPoint y: 63, endPoint x: 46, endPoint y: 60, distance: 69.7
click at [52, 60] on input "32496" at bounding box center [265, 68] width 436 height 16
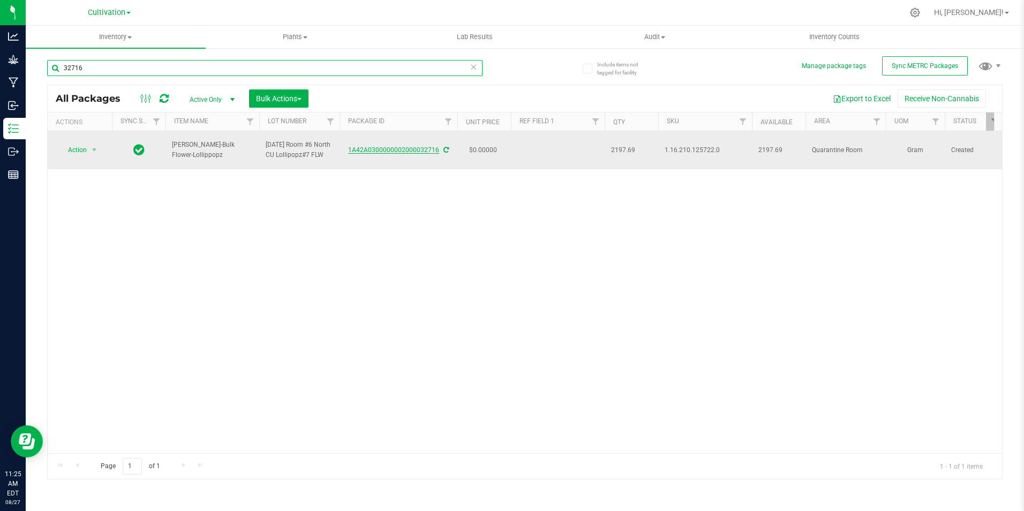
type input "32716"
click at [406, 151] on link "1A42A0300000002000032716" at bounding box center [393, 149] width 91 height 7
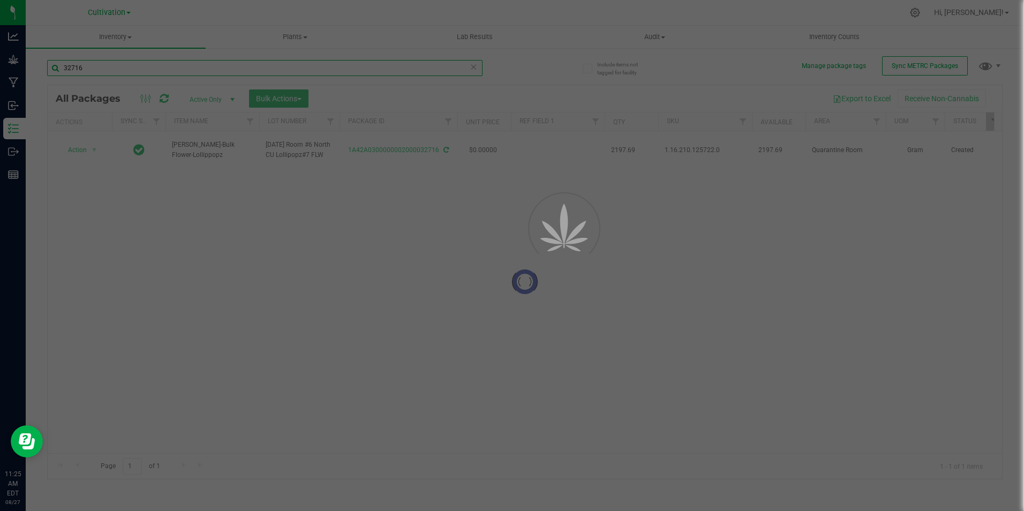
click at [106, 68] on input "32716" at bounding box center [265, 68] width 436 height 16
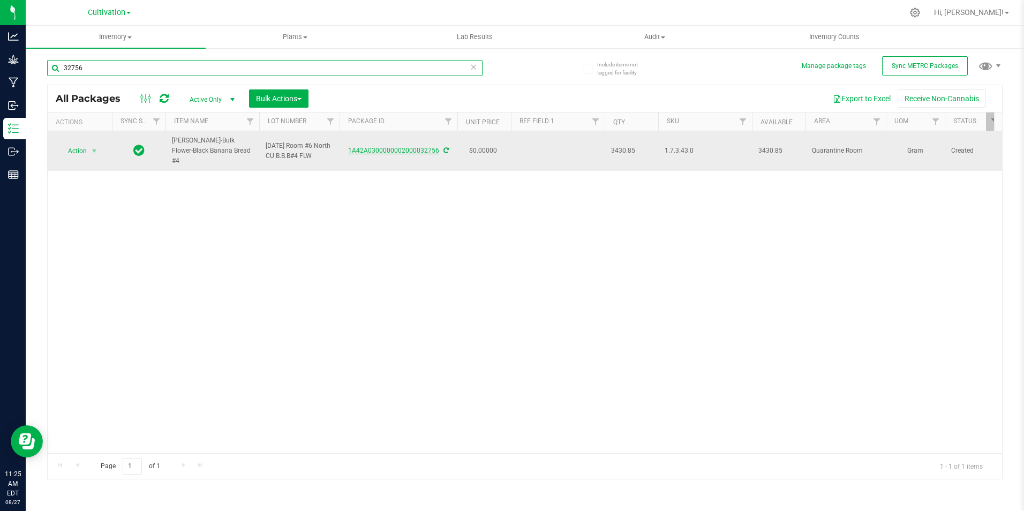
type input "32756"
click at [391, 149] on link "1A42A0300000002000032756" at bounding box center [393, 150] width 91 height 7
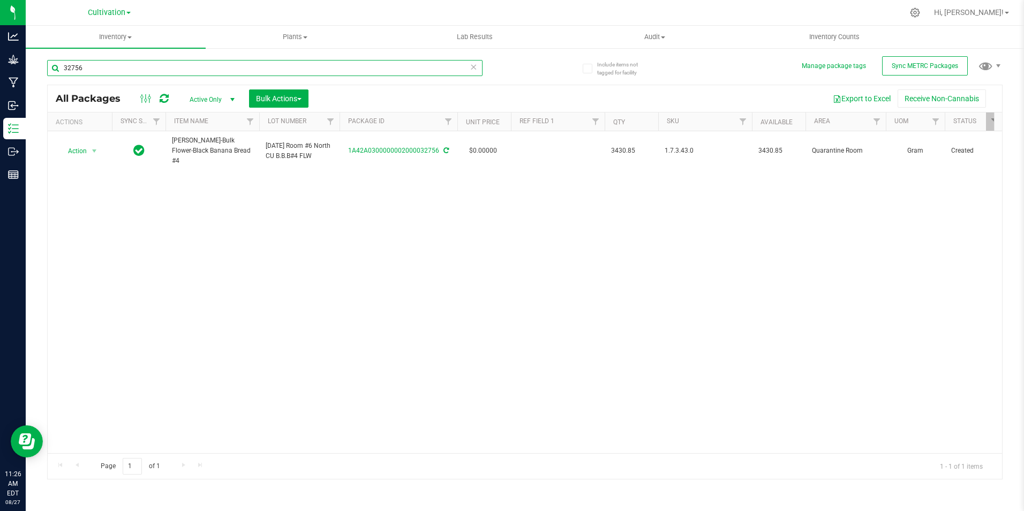
click at [153, 73] on input "32756" at bounding box center [265, 68] width 436 height 16
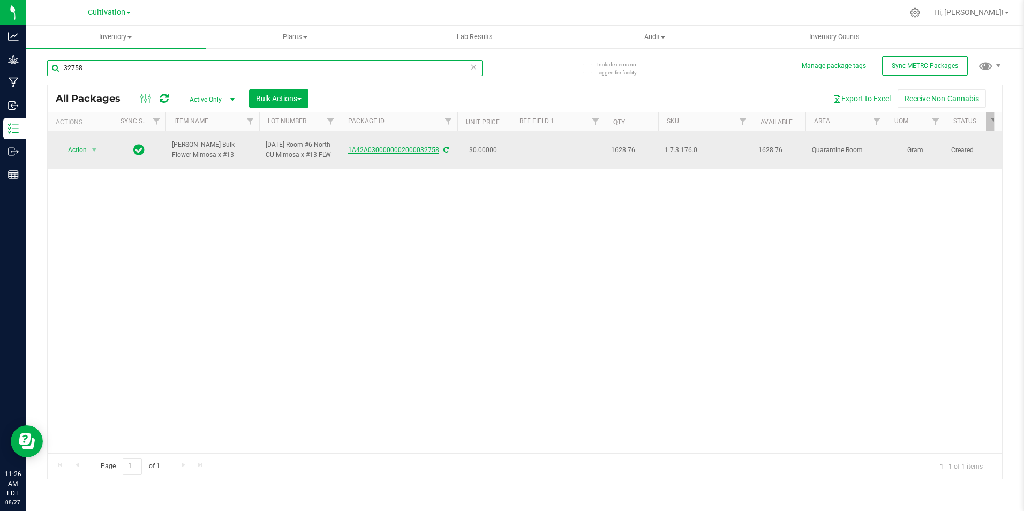
type input "32758"
click at [370, 149] on link "1A42A0300000002000032758" at bounding box center [393, 149] width 91 height 7
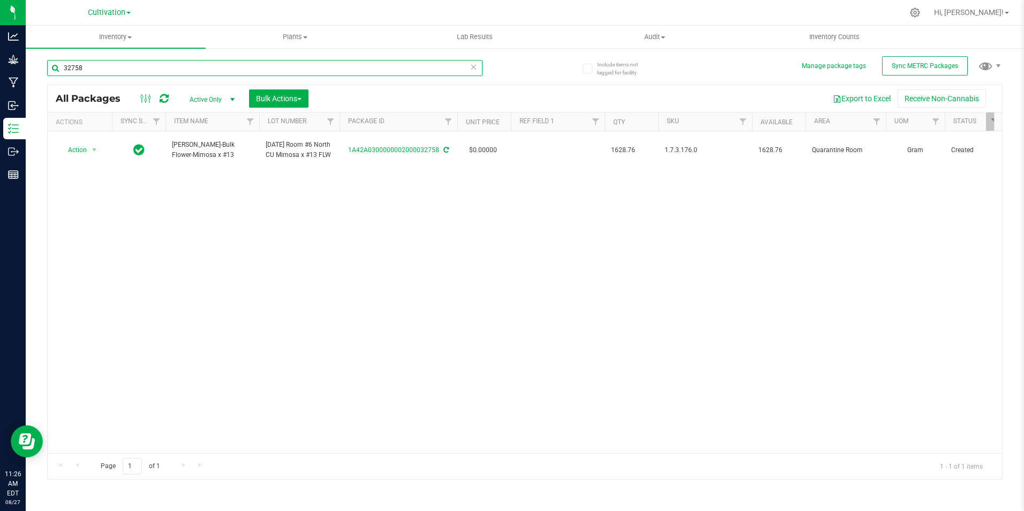
click at [128, 68] on input "32758" at bounding box center [265, 68] width 436 height 16
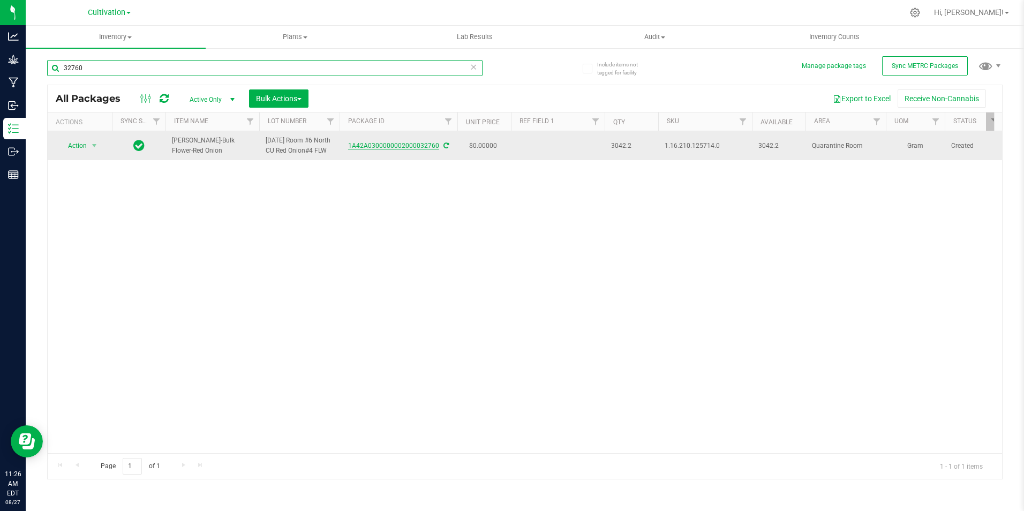
type input "32760"
click at [396, 148] on link "1A42A0300000002000032760" at bounding box center [393, 145] width 91 height 7
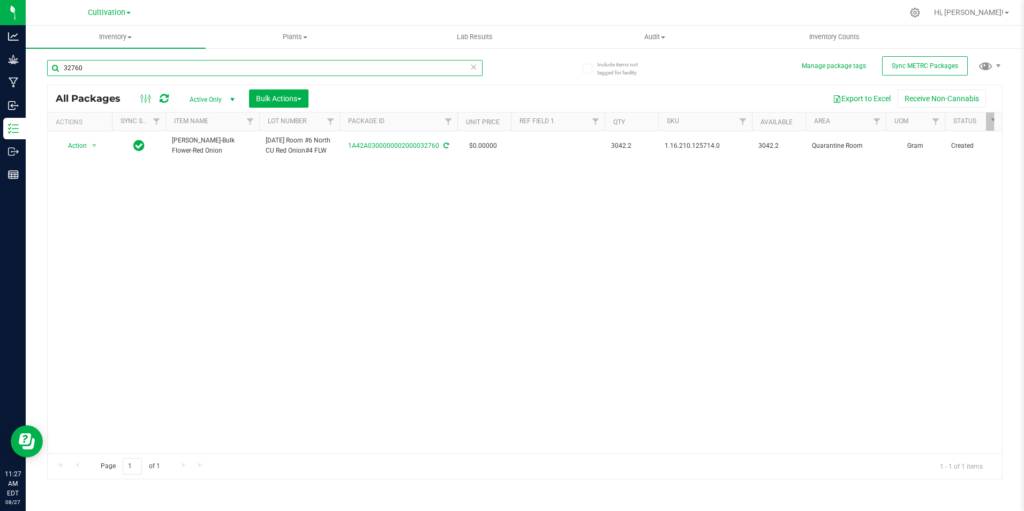
click at [91, 70] on input "32760" at bounding box center [265, 68] width 436 height 16
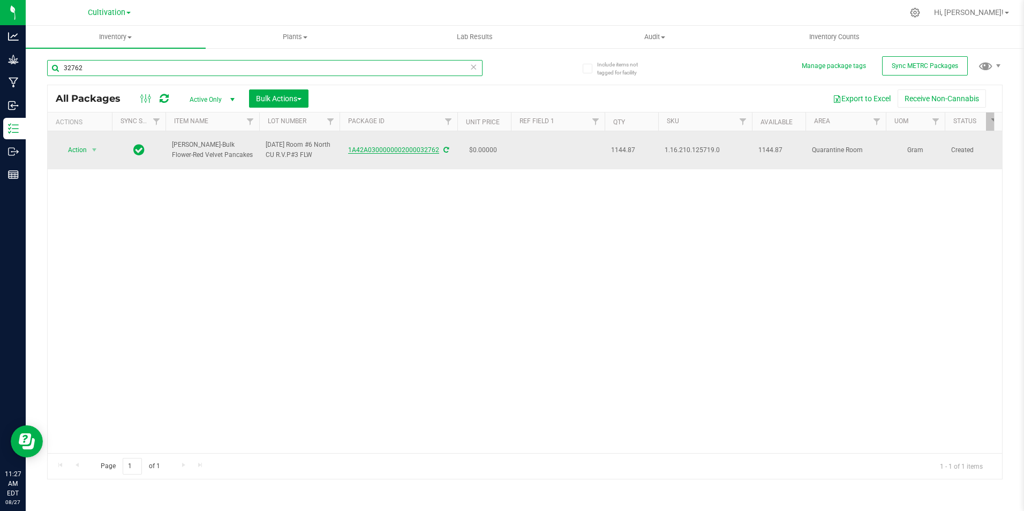
type input "32762"
click at [378, 148] on link "1A42A0300000002000032762" at bounding box center [393, 149] width 91 height 7
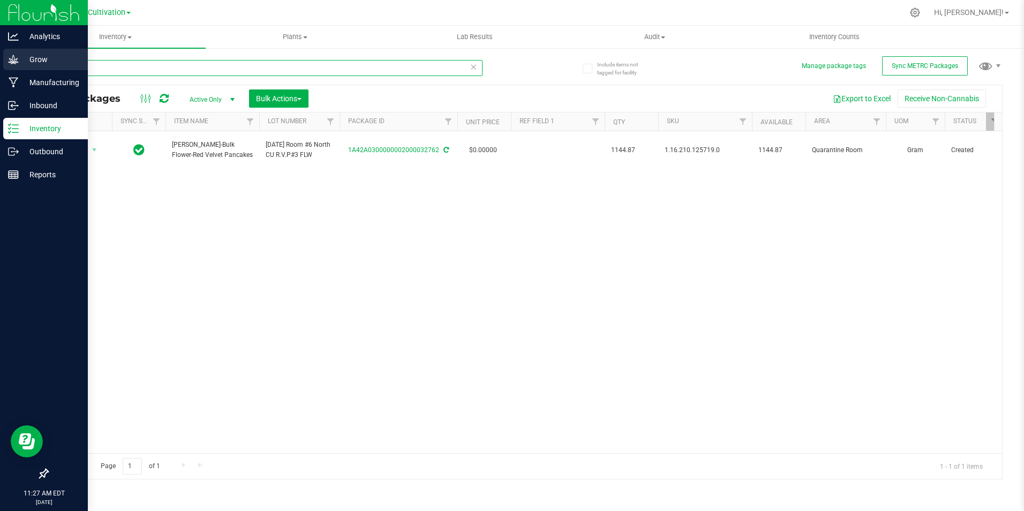
drag, startPoint x: 106, startPoint y: 71, endPoint x: 11, endPoint y: 67, distance: 95.4
click at [11, 67] on div "Analytics Grow Manufacturing Inbound Inventory Outbound Reports 11:27 AM EDT [D…" at bounding box center [512, 255] width 1024 height 511
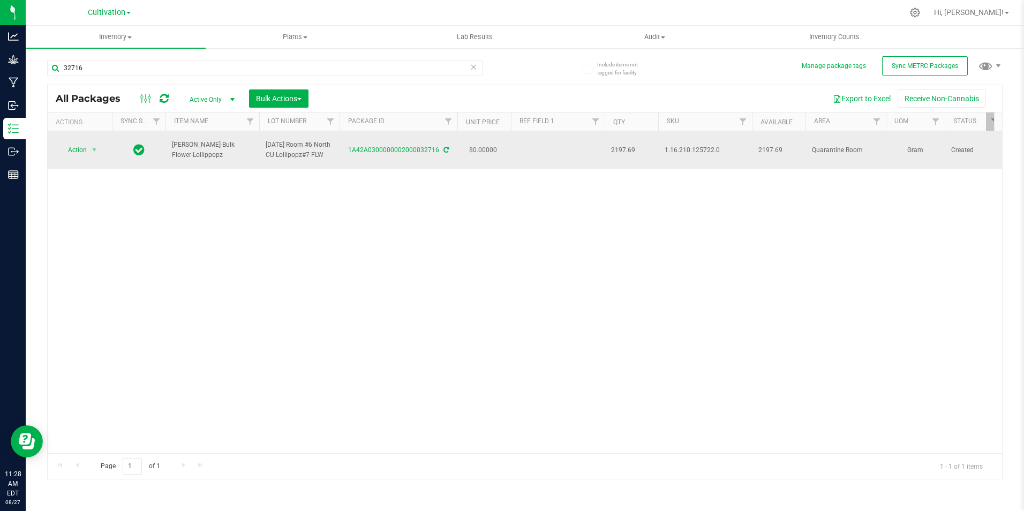
drag, startPoint x: 350, startPoint y: 155, endPoint x: 436, endPoint y: 157, distance: 85.7
click at [436, 157] on td "1A42A0300000002000032716" at bounding box center [399, 150] width 118 height 38
drag, startPoint x: 198, startPoint y: 154, endPoint x: 166, endPoint y: 149, distance: 33.0
click at [166, 149] on td "[PERSON_NAME]-Bulk Flower-Lollippopz" at bounding box center [213, 150] width 94 height 38
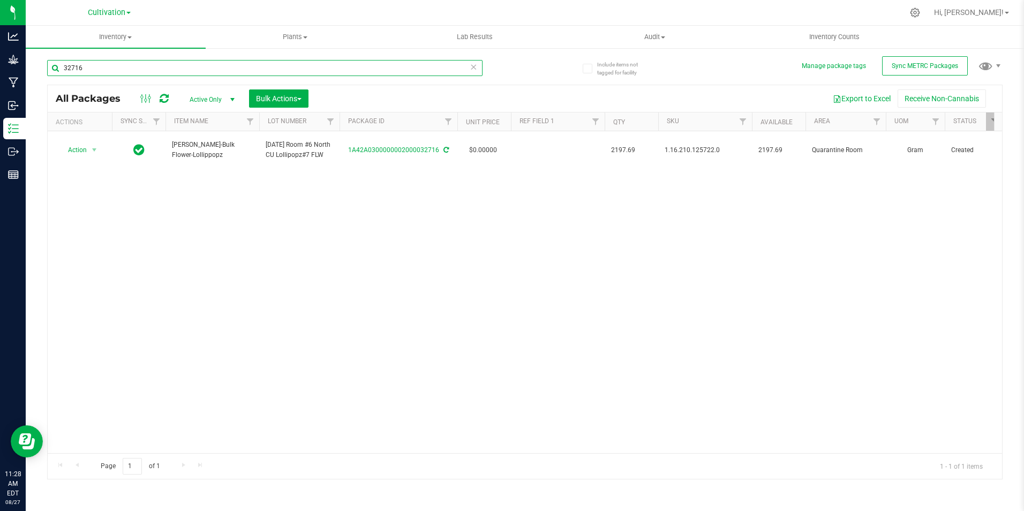
drag, startPoint x: 128, startPoint y: 72, endPoint x: 158, endPoint y: 69, distance: 30.2
click at [129, 71] on input "32716" at bounding box center [265, 68] width 436 height 16
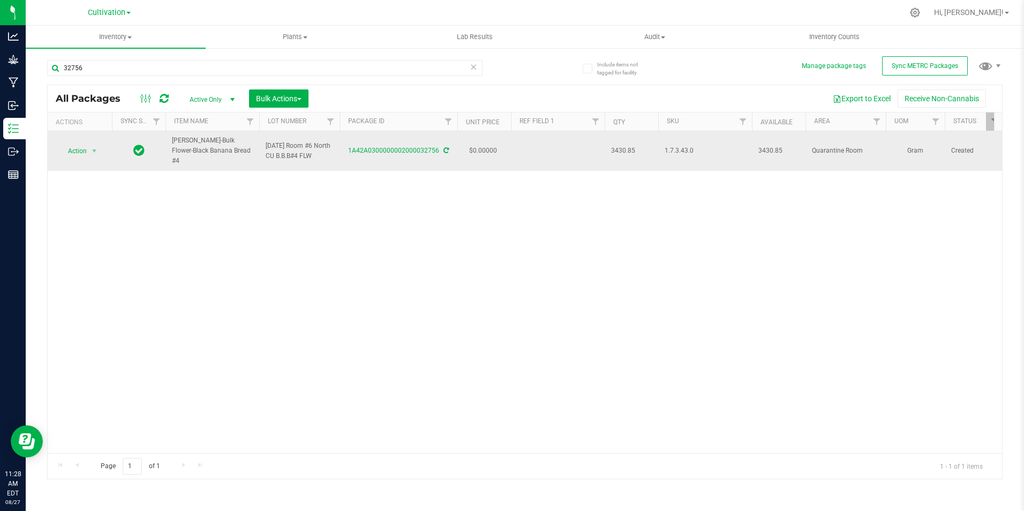
drag, startPoint x: 346, startPoint y: 159, endPoint x: 438, endPoint y: 167, distance: 92.4
click at [438, 167] on td "1A42A0300000002000032756" at bounding box center [399, 151] width 118 height 40
drag, startPoint x: 231, startPoint y: 154, endPoint x: 169, endPoint y: 151, distance: 62.2
click at [169, 151] on td "[PERSON_NAME]-Bulk Flower-Black Banana Bread #4" at bounding box center [213, 151] width 94 height 40
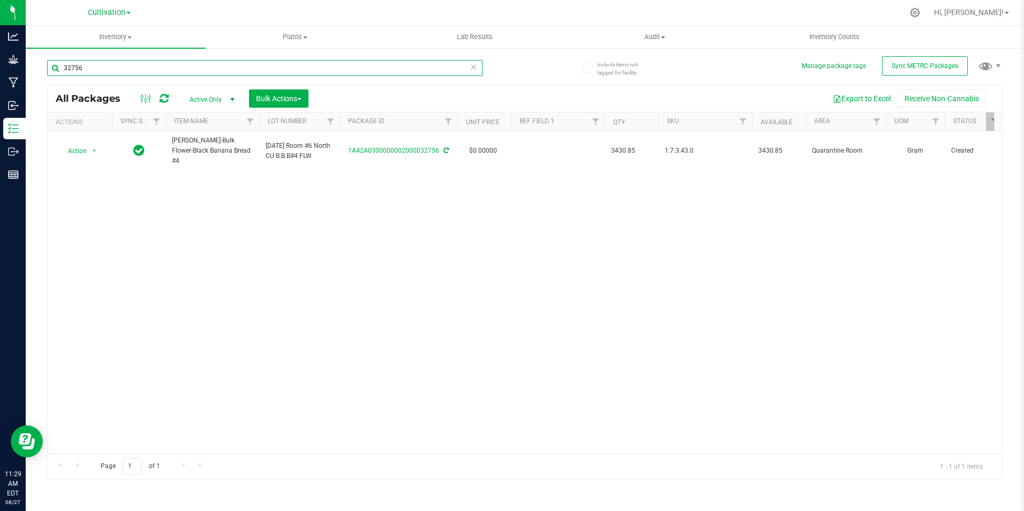
drag, startPoint x: 155, startPoint y: 69, endPoint x: 239, endPoint y: 49, distance: 86.4
click at [155, 69] on input "32756" at bounding box center [265, 68] width 436 height 16
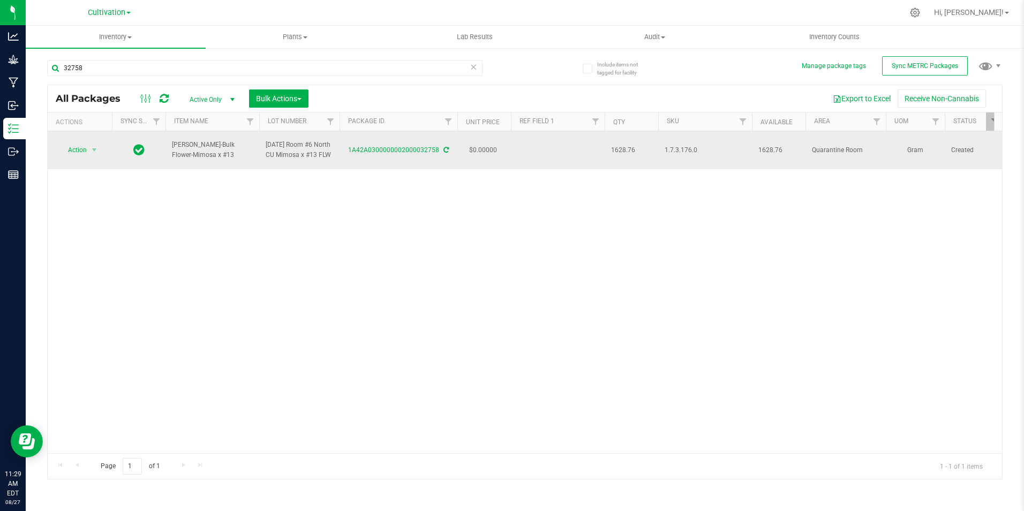
drag, startPoint x: 350, startPoint y: 155, endPoint x: 437, endPoint y: 168, distance: 88.3
click at [437, 168] on td "1A42A0300000002000032758" at bounding box center [399, 150] width 118 height 38
drag, startPoint x: 192, startPoint y: 156, endPoint x: 170, endPoint y: 148, distance: 22.9
click at [170, 148] on td "[PERSON_NAME]-Bulk Flower-Mimosa x #13" at bounding box center [213, 150] width 94 height 38
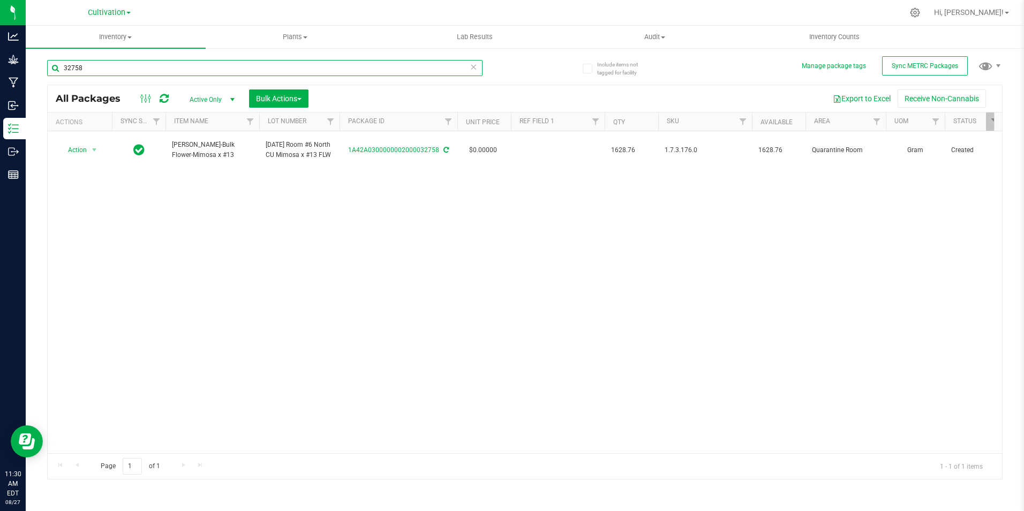
click at [119, 73] on input "32758" at bounding box center [265, 68] width 436 height 16
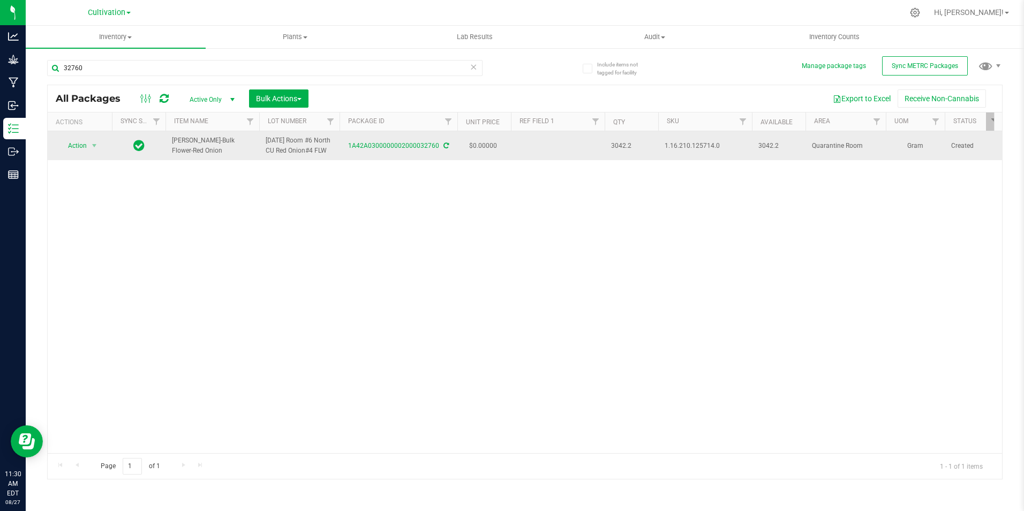
drag, startPoint x: 362, startPoint y: 158, endPoint x: 438, endPoint y: 159, distance: 76.1
click at [438, 159] on td "1A42A0300000002000032760" at bounding box center [399, 145] width 118 height 29
drag, startPoint x: 192, startPoint y: 157, endPoint x: 173, endPoint y: 146, distance: 22.1
click at [173, 146] on span "[PERSON_NAME]-Bulk Flower-Red Onion" at bounding box center [212, 146] width 81 height 20
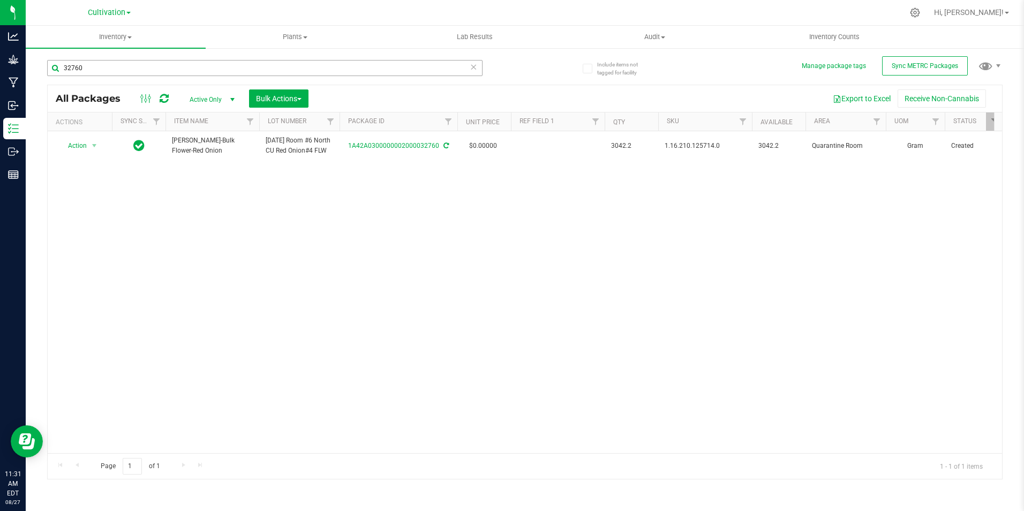
drag, startPoint x: 153, startPoint y: 79, endPoint x: 158, endPoint y: 74, distance: 6.8
click at [156, 78] on div "32760" at bounding box center [265, 72] width 436 height 25
click at [163, 67] on input "32760" at bounding box center [265, 68] width 436 height 16
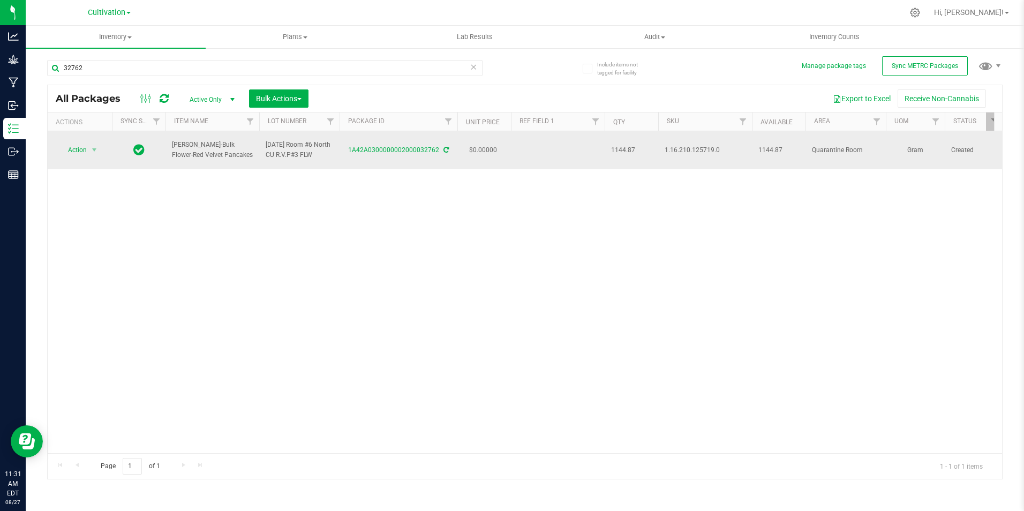
drag, startPoint x: 349, startPoint y: 160, endPoint x: 437, endPoint y: 157, distance: 87.9
click at [437, 157] on td "1A42A0300000002000032762" at bounding box center [399, 150] width 118 height 38
drag, startPoint x: 205, startPoint y: 153, endPoint x: 165, endPoint y: 145, distance: 41.1
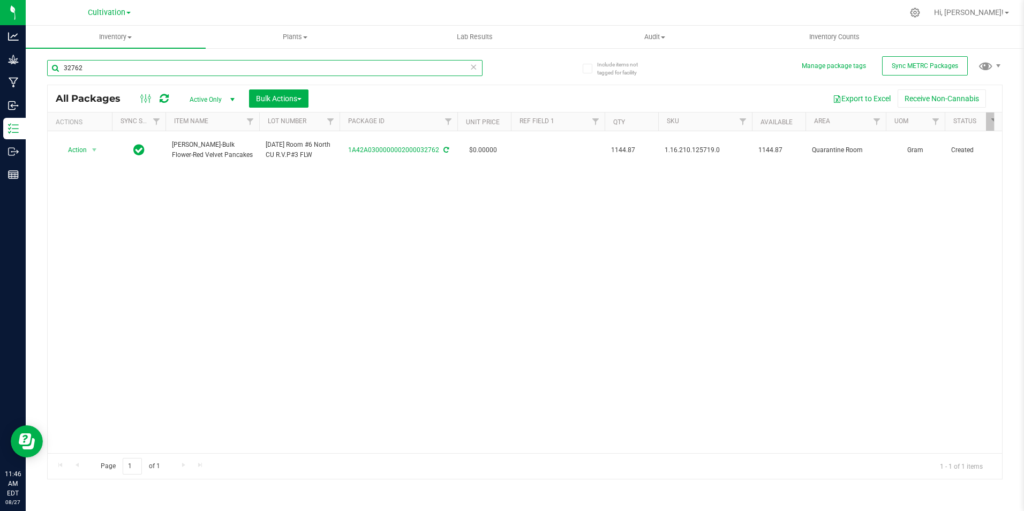
drag, startPoint x: 92, startPoint y: 66, endPoint x: 467, endPoint y: 58, distance: 374.5
click at [36, 59] on div "Include items not tagged for facility Manage package tags Sync METRC Packages 3…" at bounding box center [525, 210] width 999 height 327
type input "32496"
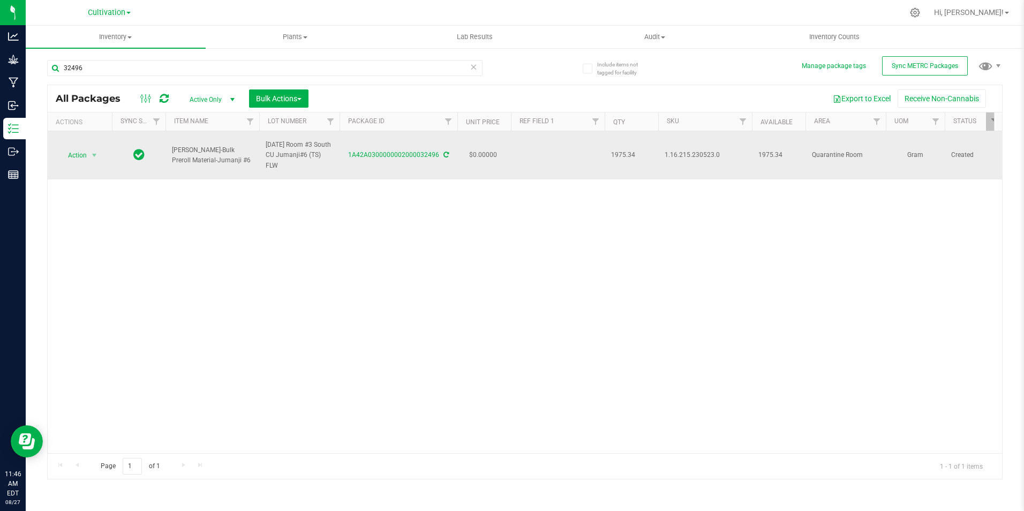
drag, startPoint x: 351, startPoint y: 159, endPoint x: 436, endPoint y: 159, distance: 85.2
click at [436, 159] on div "1A42A0300000002000032496" at bounding box center [398, 155] width 121 height 10
drag, startPoint x: 202, startPoint y: 157, endPoint x: 169, endPoint y: 151, distance: 34.4
click at [169, 151] on td "[PERSON_NAME]-Bulk Preroll Material-Jumanji #6" at bounding box center [213, 155] width 94 height 48
click at [404, 155] on link "1A42A0300000002000032496" at bounding box center [393, 154] width 91 height 7
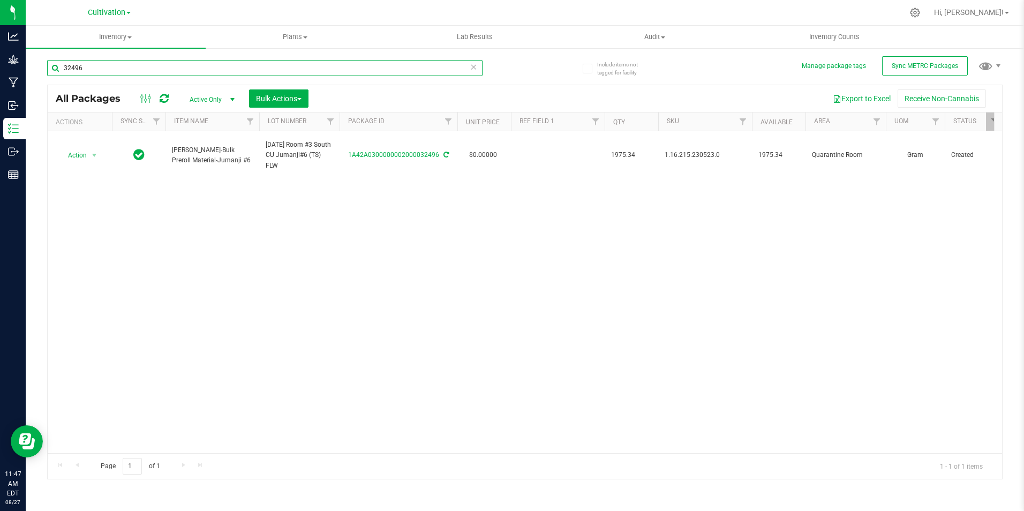
click at [85, 67] on input "32496" at bounding box center [265, 68] width 436 height 16
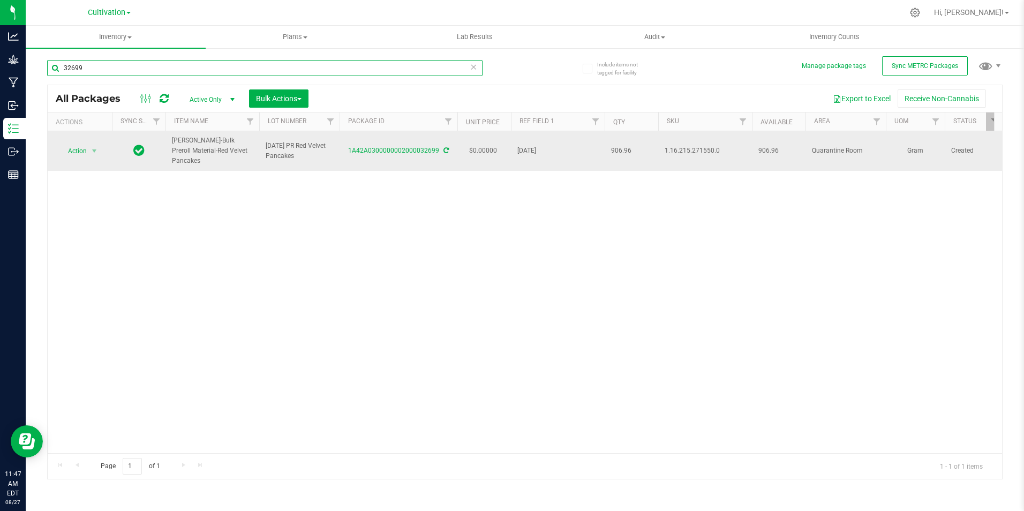
type input "32699"
drag, startPoint x: 346, startPoint y: 157, endPoint x: 437, endPoint y: 166, distance: 90.9
click at [437, 166] on td "1A42A0300000002000032699" at bounding box center [399, 151] width 118 height 40
drag, startPoint x: 234, startPoint y: 154, endPoint x: 169, endPoint y: 144, distance: 65.5
click at [169, 144] on td "[PERSON_NAME]-Bulk Preroll Material-Red Velvet Pancakes" at bounding box center [213, 151] width 94 height 40
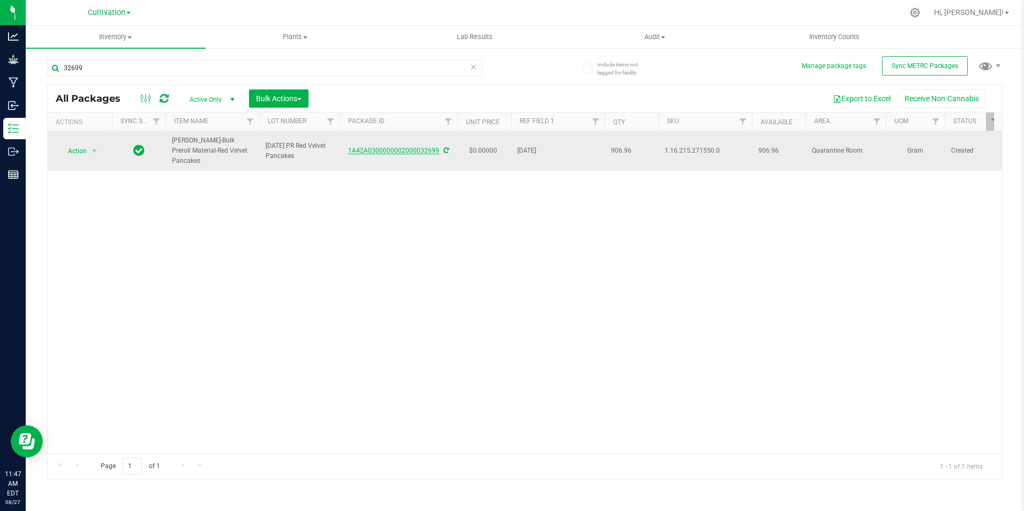
click at [424, 148] on link "1A42A0300000002000032699" at bounding box center [393, 150] width 91 height 7
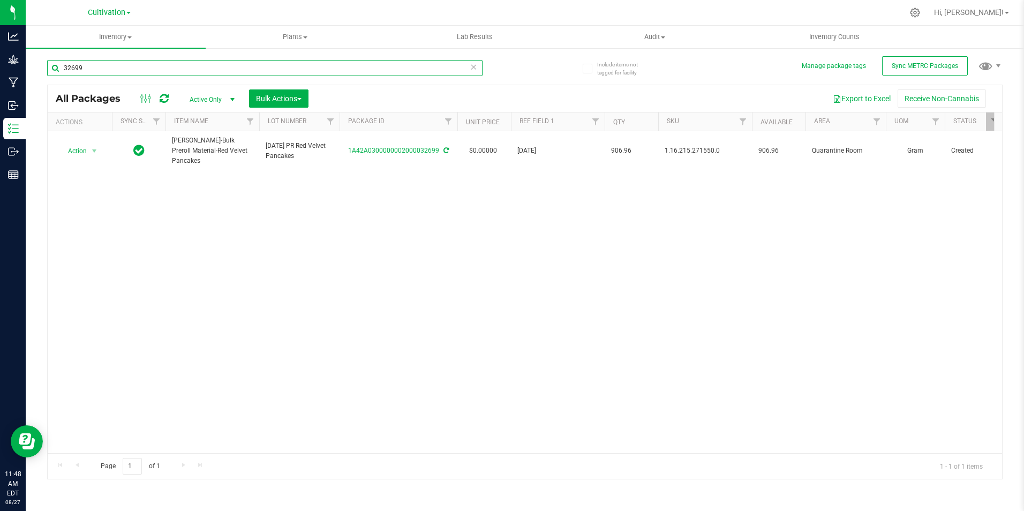
click at [133, 64] on input "32699" at bounding box center [265, 68] width 436 height 16
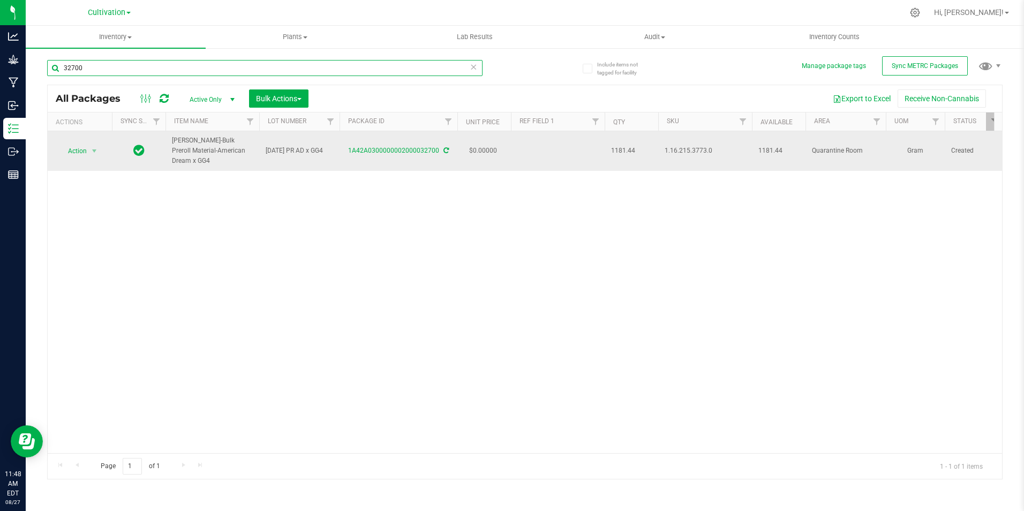
type input "32700"
drag, startPoint x: 348, startPoint y: 155, endPoint x: 438, endPoint y: 155, distance: 90.5
click at [438, 155] on td "1A42A0300000002000032700" at bounding box center [399, 151] width 118 height 40
drag, startPoint x: 242, startPoint y: 149, endPoint x: 170, endPoint y: 138, distance: 72.0
click at [170, 138] on td "[PERSON_NAME]-Bulk Preroll Material-American Dream x GG4" at bounding box center [213, 151] width 94 height 40
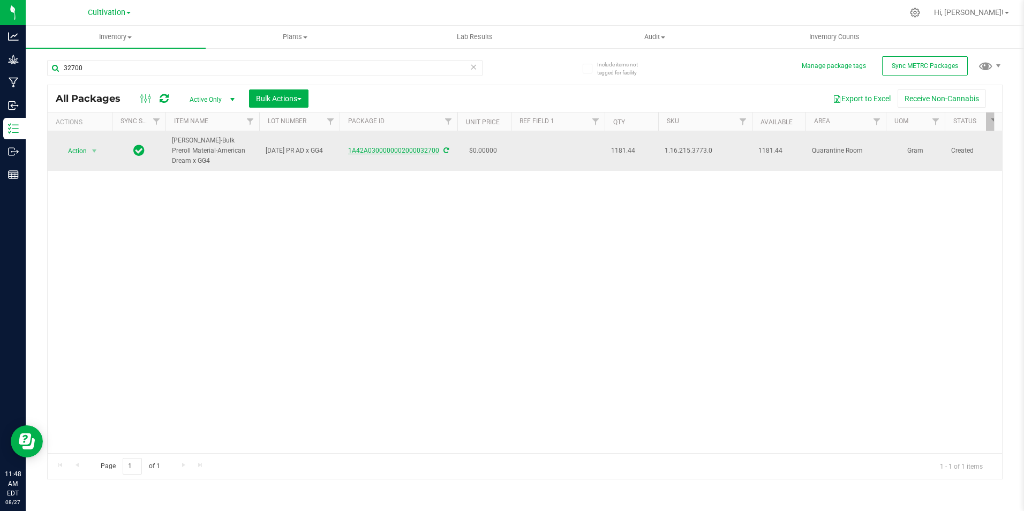
click at [416, 147] on link "1A42A0300000002000032700" at bounding box center [393, 150] width 91 height 7
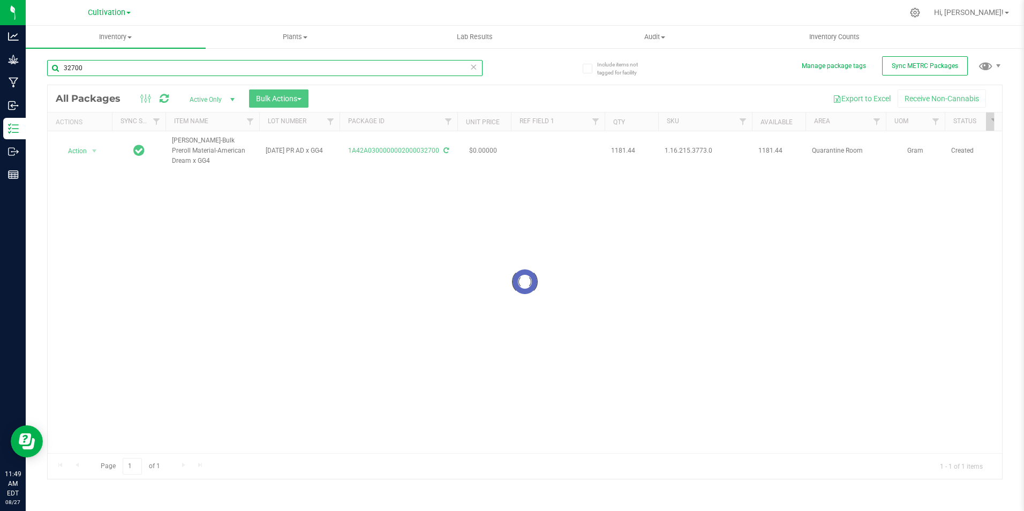
click at [95, 68] on input "32700" at bounding box center [265, 68] width 436 height 16
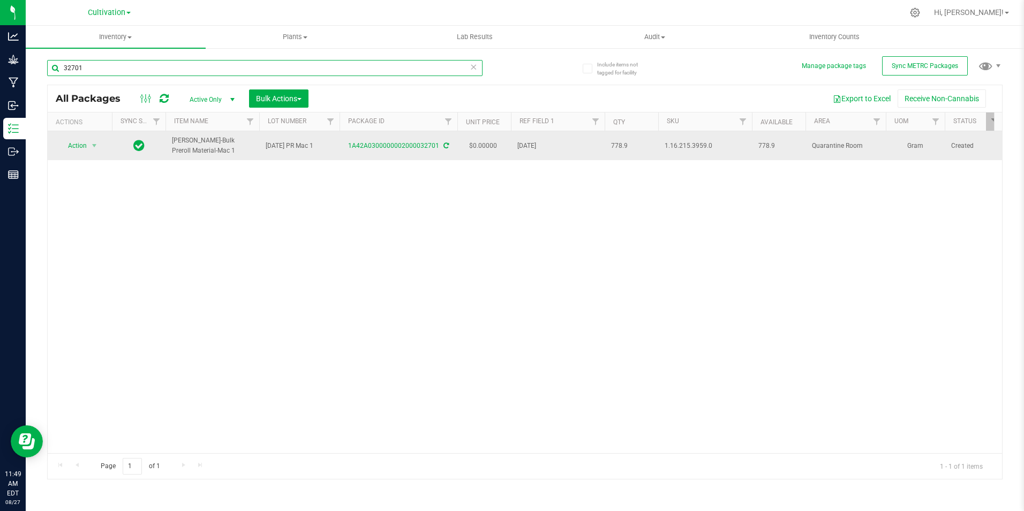
type input "32701"
drag, startPoint x: 349, startPoint y: 148, endPoint x: 437, endPoint y: 158, distance: 88.4
click at [437, 158] on td "1A42A0300000002000032701" at bounding box center [399, 145] width 118 height 29
drag, startPoint x: 187, startPoint y: 149, endPoint x: 161, endPoint y: 143, distance: 26.9
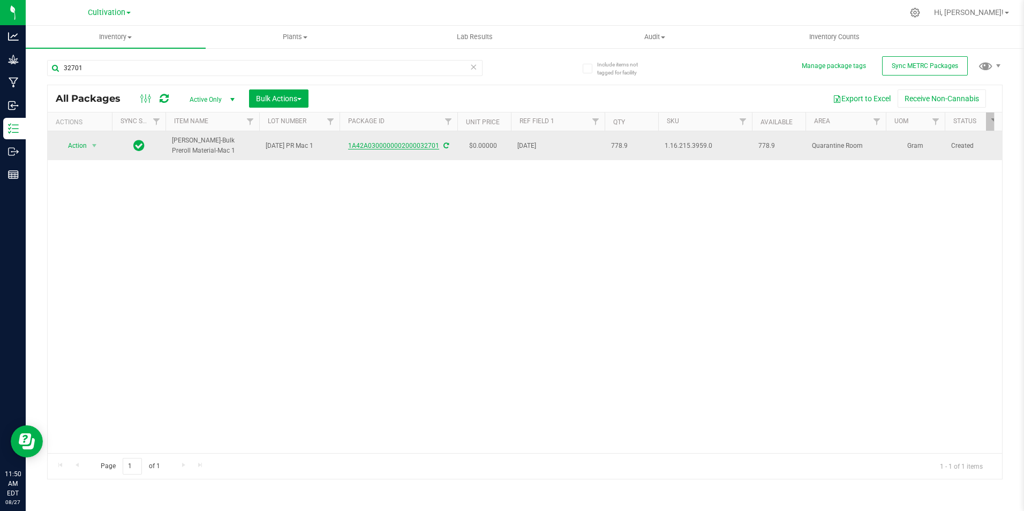
click at [396, 142] on link "1A42A0300000002000032701" at bounding box center [393, 145] width 91 height 7
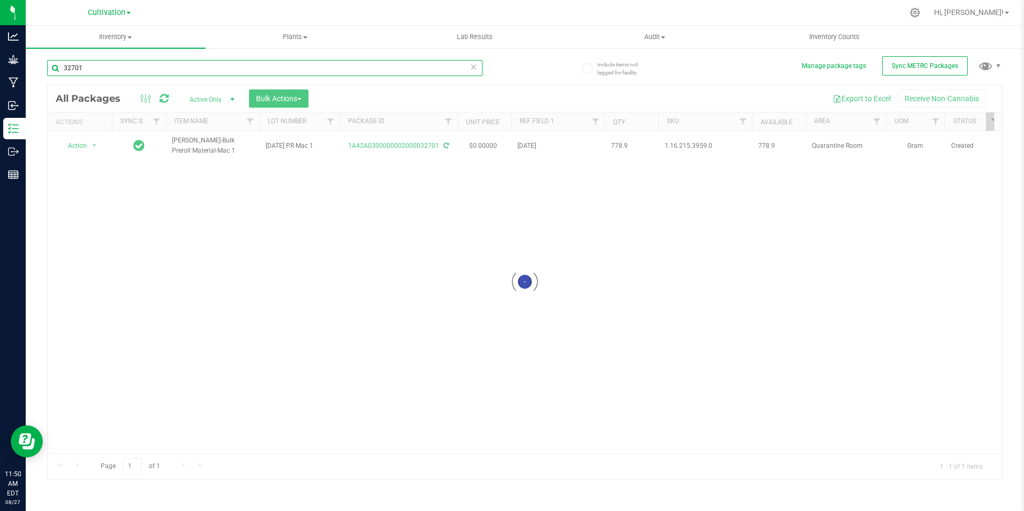
click at [123, 68] on input "32701" at bounding box center [265, 68] width 436 height 16
type input "32702"
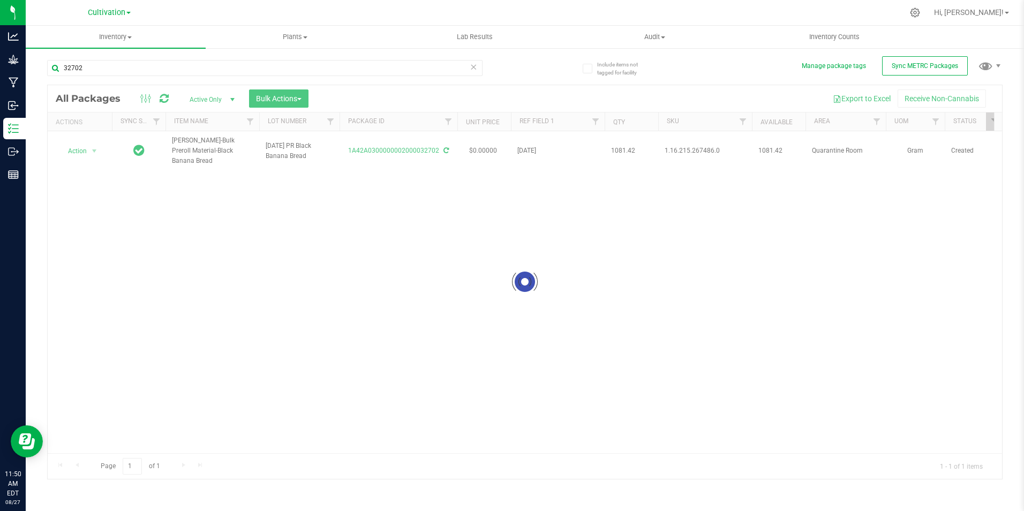
click at [351, 154] on div at bounding box center [525, 282] width 955 height 394
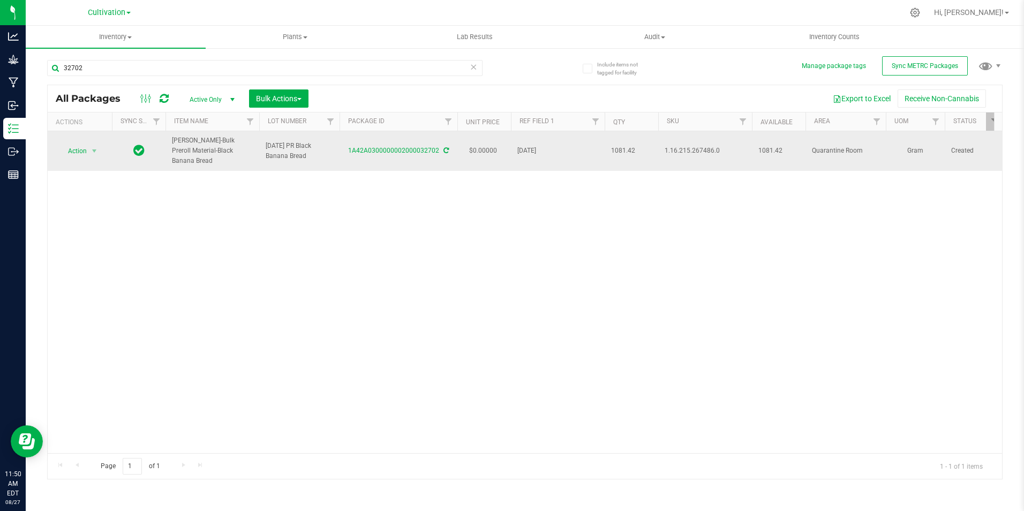
drag, startPoint x: 351, startPoint y: 154, endPoint x: 437, endPoint y: 157, distance: 86.3
click at [437, 157] on td "1A42A0300000002000032702" at bounding box center [399, 151] width 118 height 40
drag, startPoint x: 220, startPoint y: 153, endPoint x: 171, endPoint y: 145, distance: 49.4
click at [171, 145] on td "[PERSON_NAME]-Bulk Preroll Material-Black Banana Bread" at bounding box center [213, 151] width 94 height 40
click at [407, 147] on link "1A42A0300000002000032702" at bounding box center [393, 150] width 91 height 7
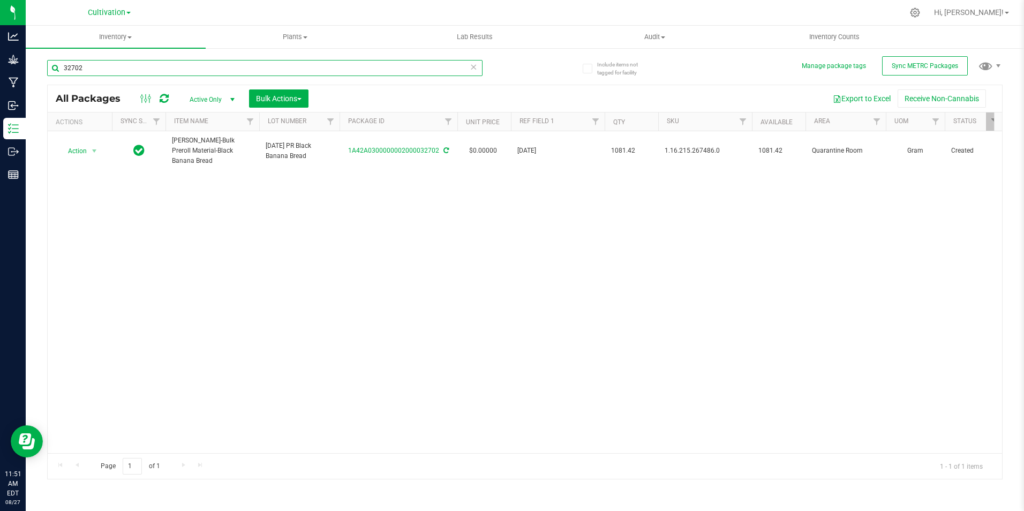
click at [129, 64] on input "32702" at bounding box center [265, 68] width 436 height 16
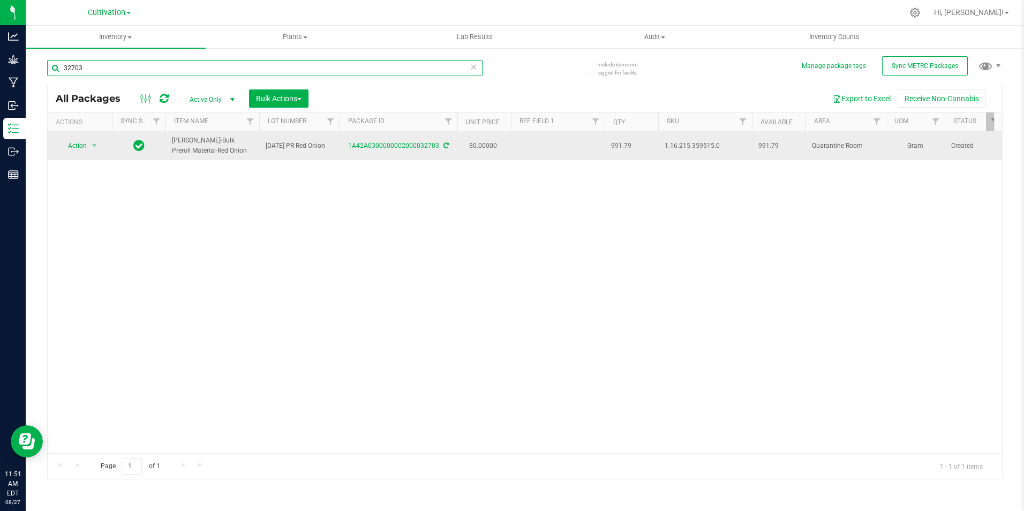
type input "32703"
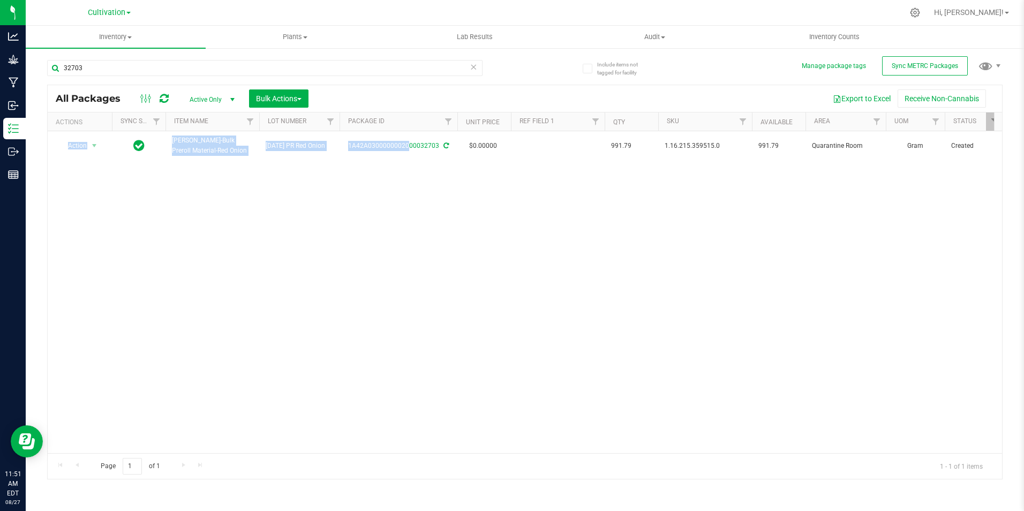
drag, startPoint x: 352, startPoint y: 154, endPoint x: 394, endPoint y: 167, distance: 43.7
click at [394, 167] on div "Action Action Adjust qty Create package Edit attributes Global inventory Locate…" at bounding box center [525, 292] width 955 height 322
click at [336, 167] on div "Action Action Adjust qty Create package Edit attributes Global inventory Locate…" at bounding box center [525, 292] width 955 height 322
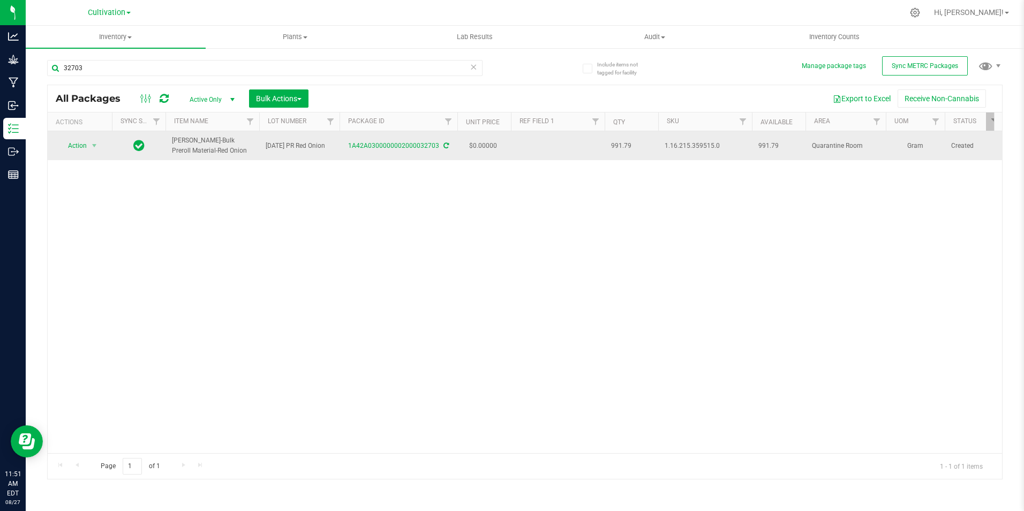
drag, startPoint x: 349, startPoint y: 151, endPoint x: 437, endPoint y: 153, distance: 87.4
click at [437, 153] on td "1A42A0300000002000032703" at bounding box center [399, 145] width 118 height 29
drag, startPoint x: 206, startPoint y: 151, endPoint x: 172, endPoint y: 143, distance: 34.6
click at [172, 143] on span "[PERSON_NAME]-Bulk Preroll Material-Red Onion" at bounding box center [212, 146] width 81 height 20
click at [414, 148] on link "1A42A0300000002000032703" at bounding box center [393, 145] width 91 height 7
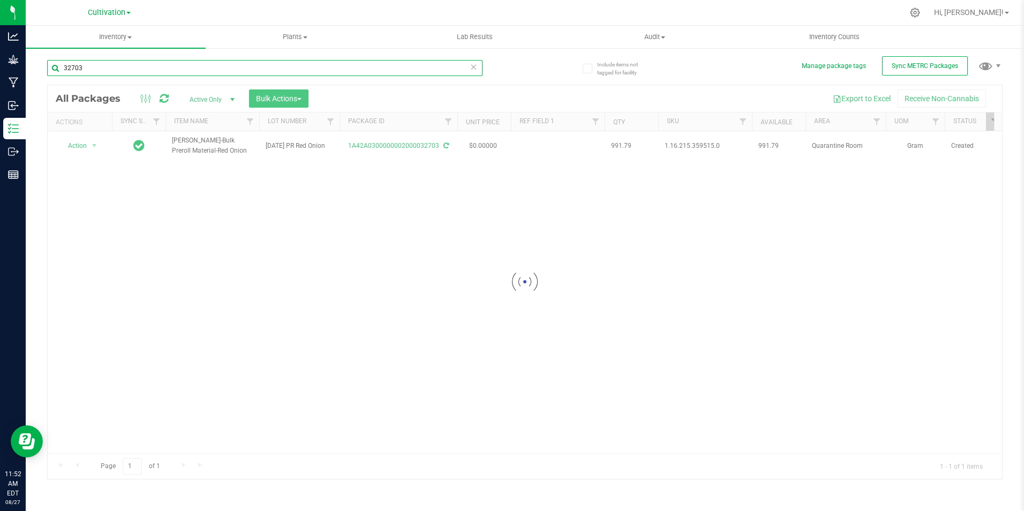
click at [102, 69] on input "32703" at bounding box center [265, 68] width 436 height 16
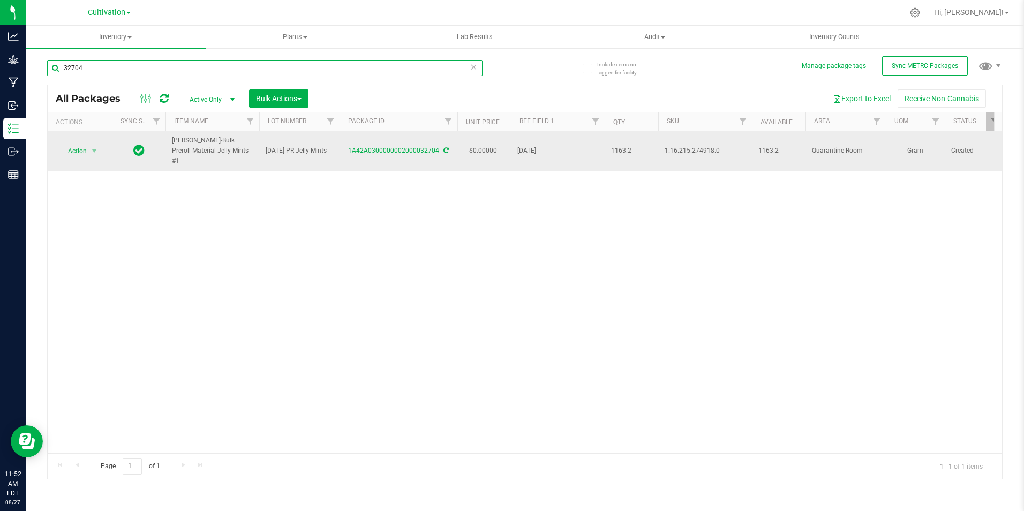
type input "32704"
drag, startPoint x: 350, startPoint y: 152, endPoint x: 436, endPoint y: 150, distance: 85.7
click at [436, 150] on td "1A42A0300000002000032704" at bounding box center [399, 151] width 118 height 40
drag, startPoint x: 222, startPoint y: 147, endPoint x: 169, endPoint y: 143, distance: 53.7
click at [169, 143] on td "[PERSON_NAME]-Bulk Preroll Material-Jelly Mints #1" at bounding box center [213, 151] width 94 height 40
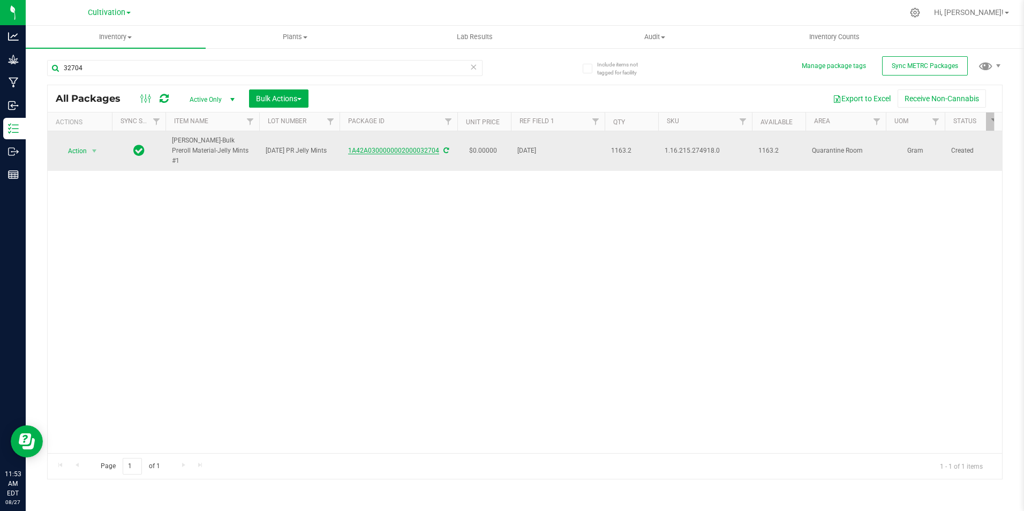
click at [395, 147] on link "1A42A0300000002000032704" at bounding box center [393, 150] width 91 height 7
